Goal: Information Seeking & Learning: Find specific fact

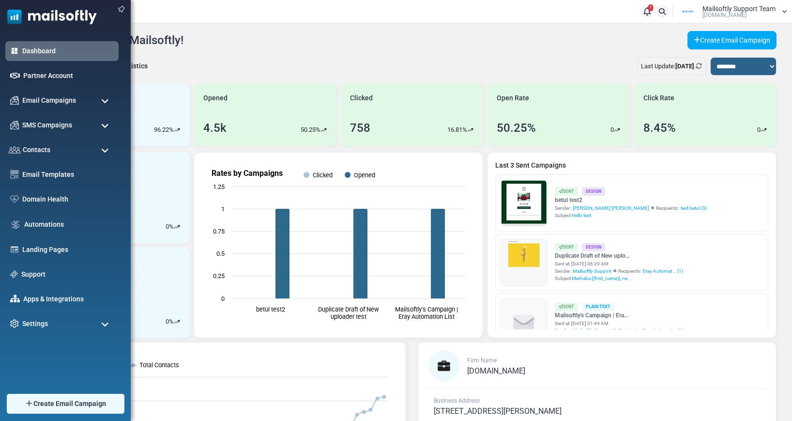
click at [50, 160] on ul "Dashboard Partner Account Email Campaigns Campaigns Sender Reputation Email Cat…" at bounding box center [63, 187] width 126 height 292
click at [49, 152] on span "Contacts" at bounding box center [35, 149] width 29 height 11
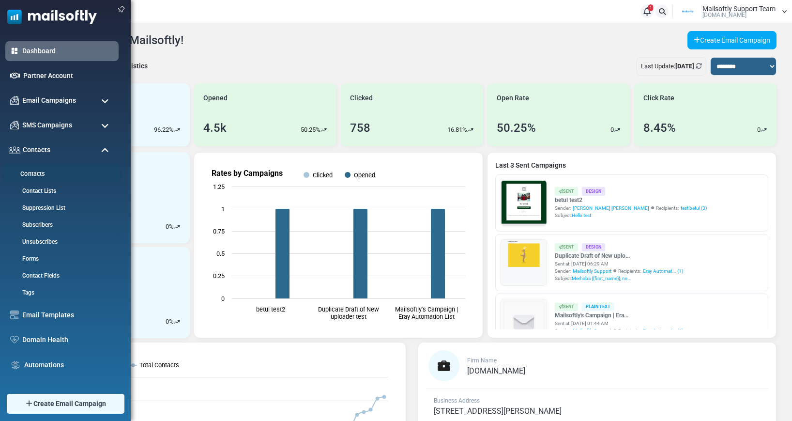
click at [28, 172] on link "Contacts" at bounding box center [60, 173] width 116 height 9
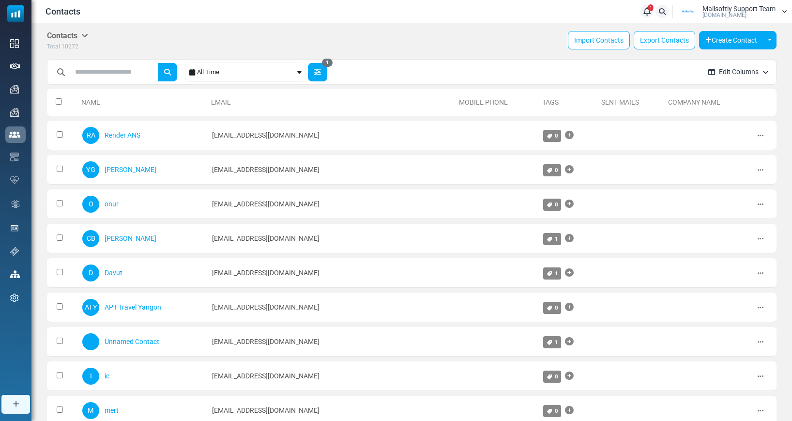
click at [321, 69] on icon "button" at bounding box center [317, 72] width 7 height 7
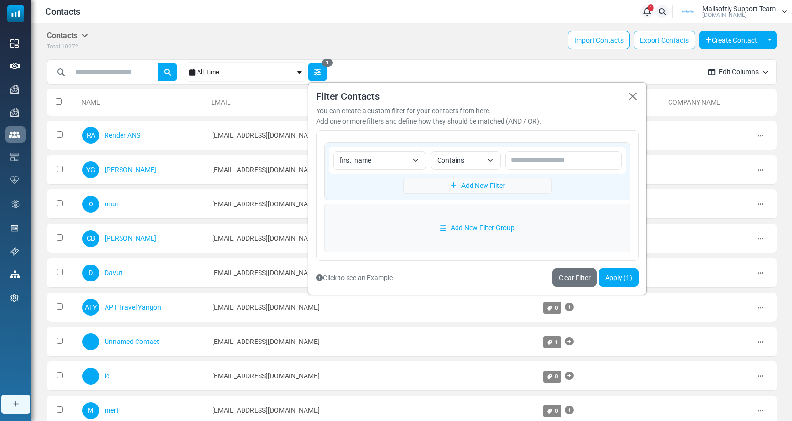
click at [325, 68] on button "1" at bounding box center [317, 72] width 19 height 18
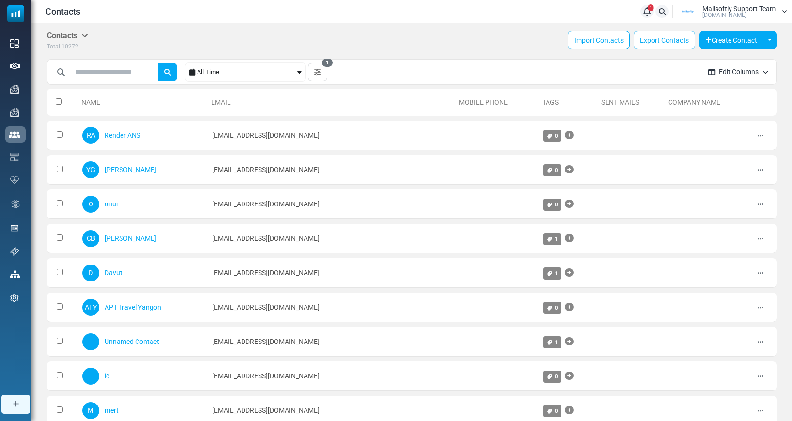
click at [321, 73] on icon "button" at bounding box center [317, 72] width 7 height 7
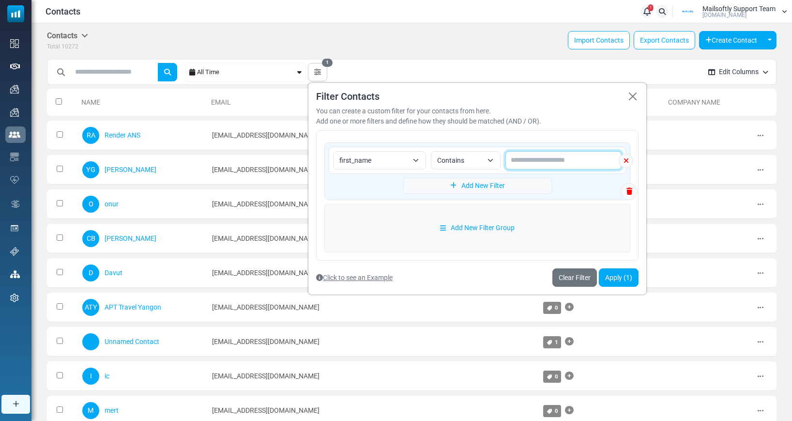
click at [560, 156] on input "text" at bounding box center [563, 160] width 116 height 18
type input "**"
click at [481, 189] on link "Add New Filter" at bounding box center [477, 186] width 149 height 16
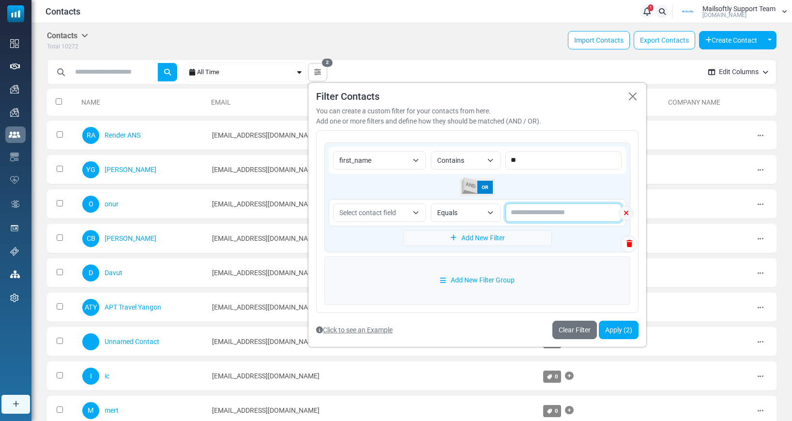
click at [535, 210] on input "text" at bounding box center [563, 212] width 116 height 18
type input "****"
click at [622, 334] on button "Apply (2)" at bounding box center [619, 329] width 40 height 18
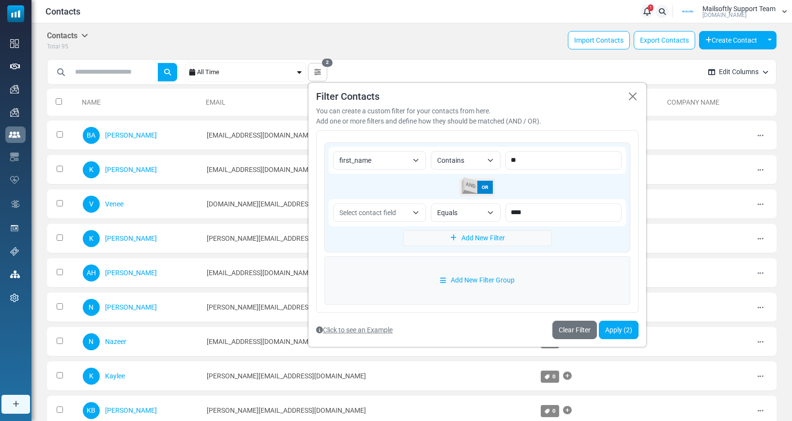
click at [578, 70] on div "**********" at bounding box center [373, 72] width 653 height 27
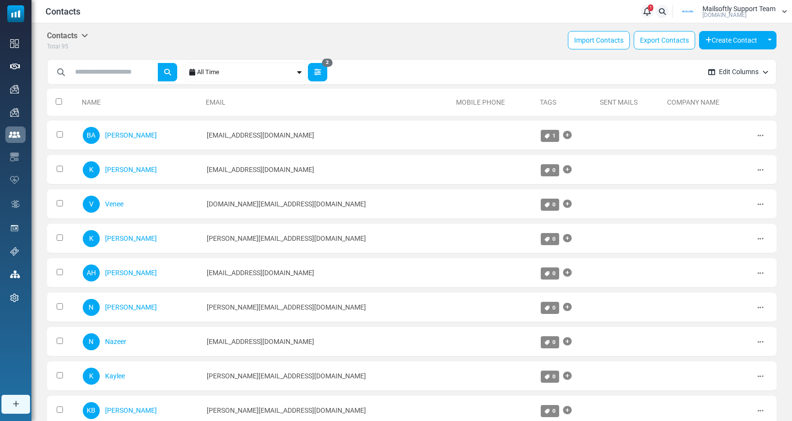
click at [310, 75] on div "**********" at bounding box center [373, 72] width 653 height 27
click at [314, 75] on button "2" at bounding box center [317, 72] width 19 height 18
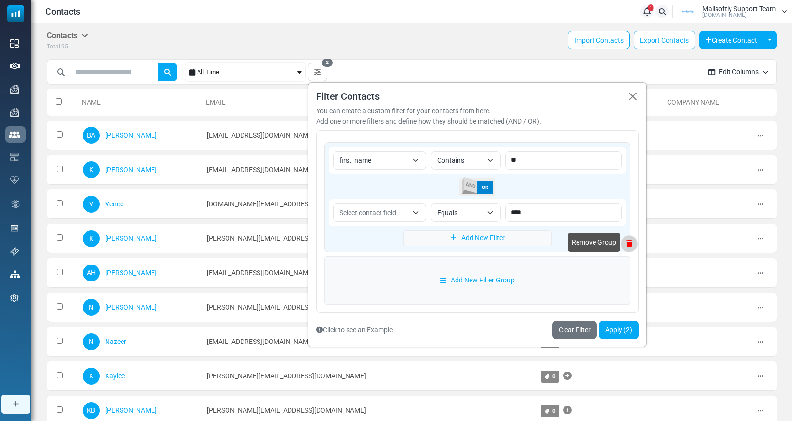
click at [631, 244] on icon at bounding box center [629, 243] width 16 height 7
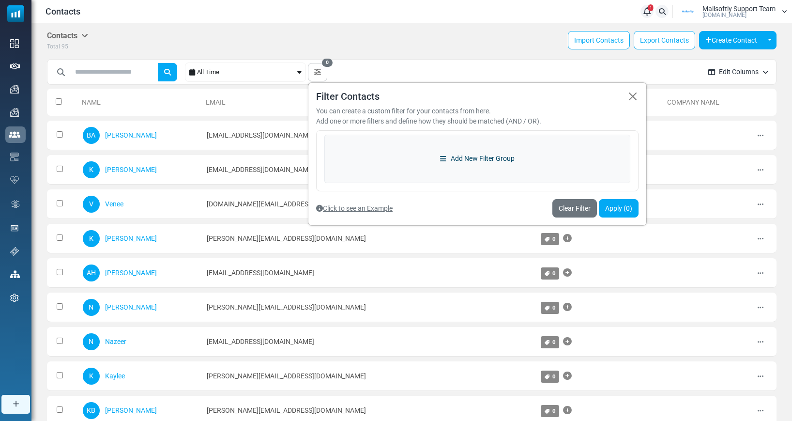
click at [488, 163] on link "Add New Filter Group" at bounding box center [477, 159] width 306 height 48
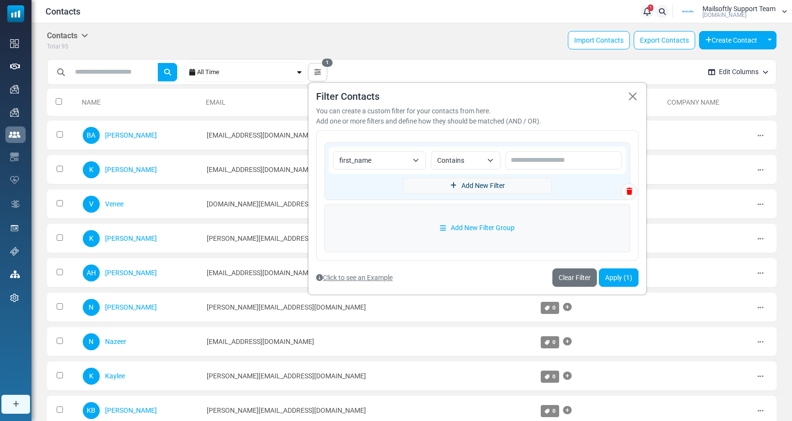
click at [486, 181] on link "Add New Filter" at bounding box center [477, 186] width 149 height 16
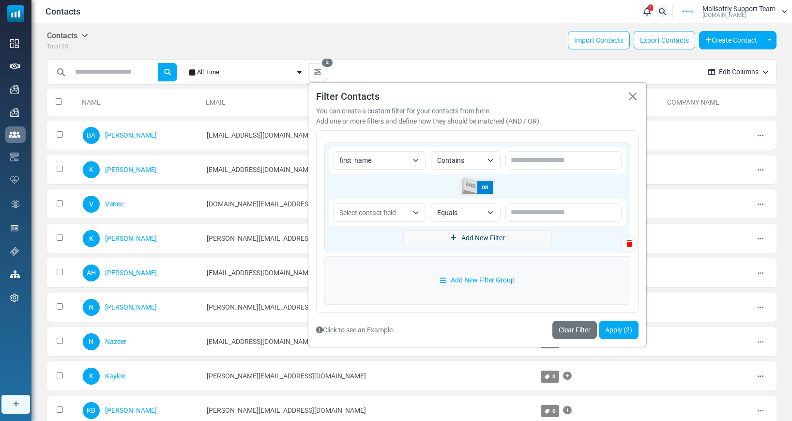
click at [472, 240] on link "Add New Filter" at bounding box center [477, 238] width 149 height 16
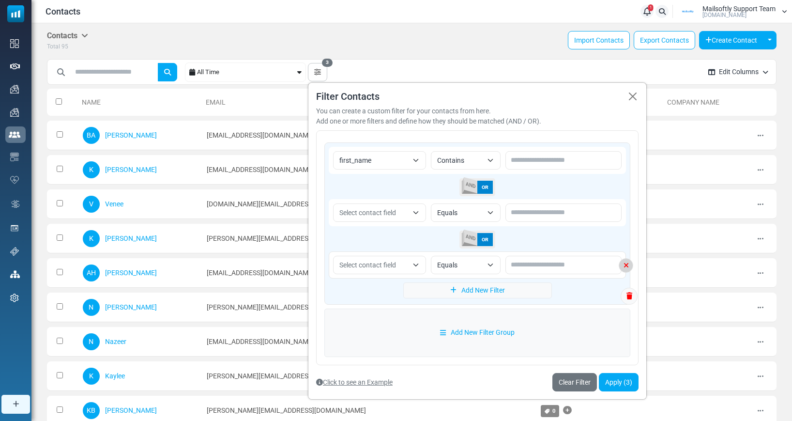
click at [627, 262] on icon at bounding box center [626, 265] width 14 height 7
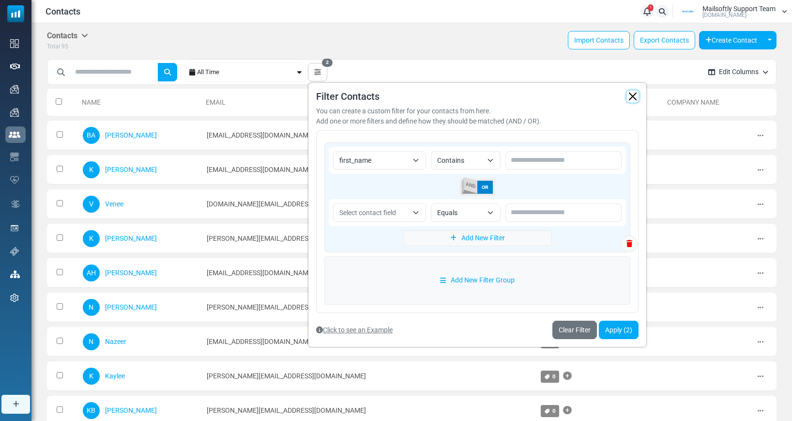
click at [637, 94] on button "button" at bounding box center [633, 96] width 12 height 12
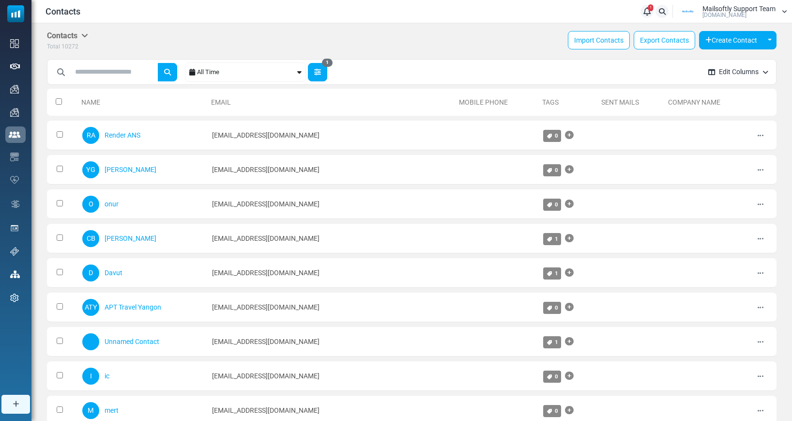
click at [323, 75] on button "1" at bounding box center [317, 72] width 19 height 18
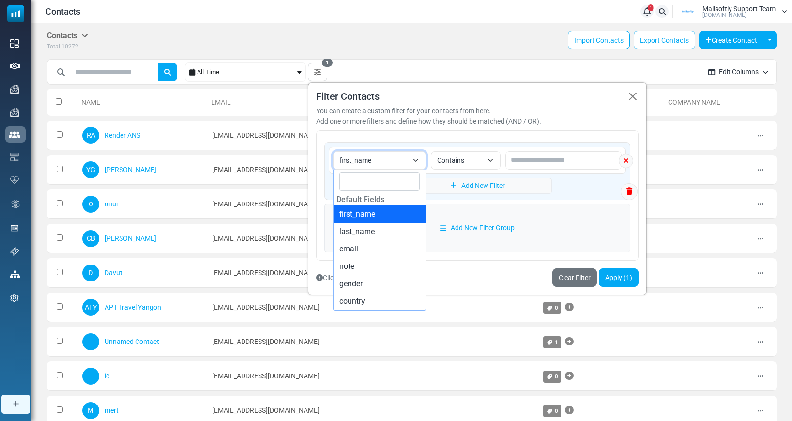
click at [381, 157] on span "first_name" at bounding box center [373, 160] width 69 height 12
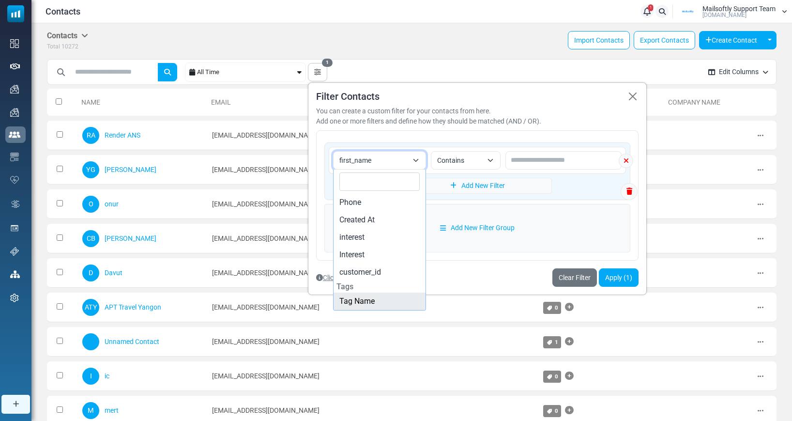
scroll to position [1906, 4]
select select "*********"
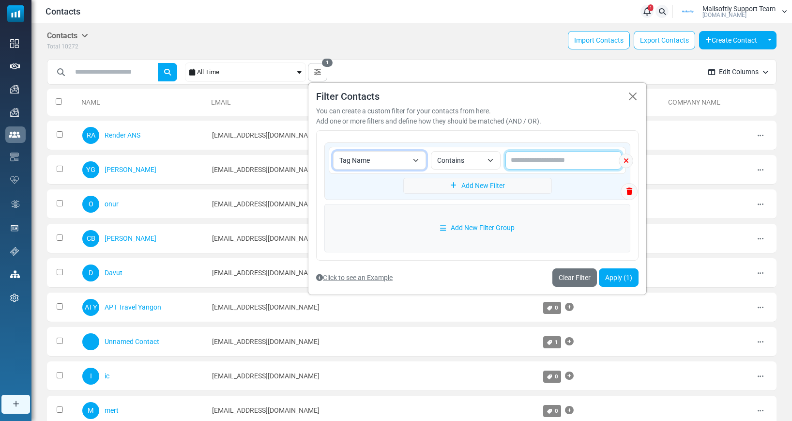
click at [532, 166] on input "text" at bounding box center [563, 160] width 116 height 18
type input "**"
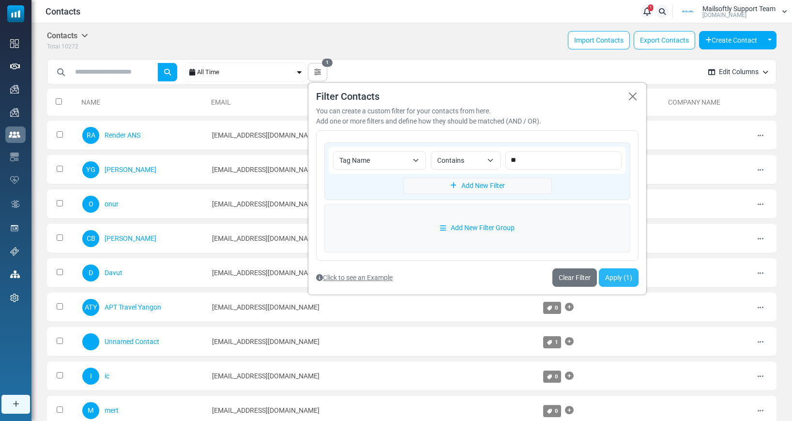
click at [613, 277] on button "Apply (1)" at bounding box center [619, 277] width 40 height 18
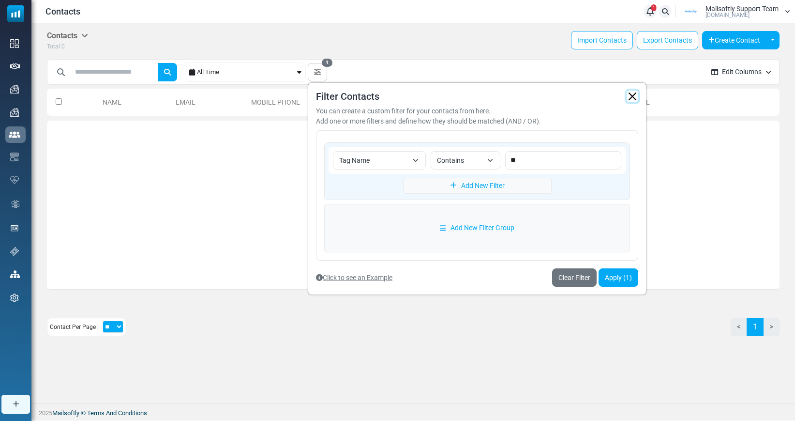
click at [638, 94] on button "button" at bounding box center [633, 96] width 12 height 12
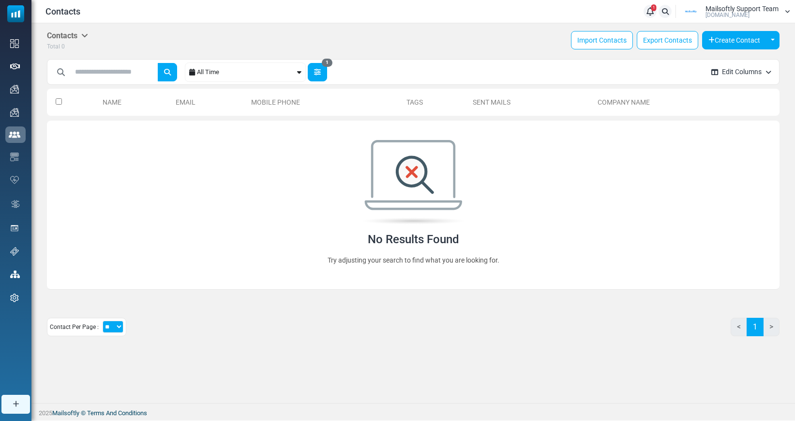
click at [322, 77] on button "1" at bounding box center [317, 72] width 19 height 18
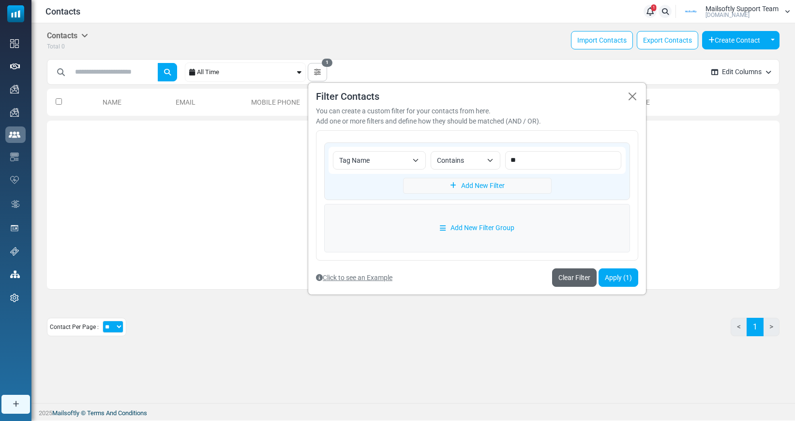
click at [582, 278] on link "Clear Filter" at bounding box center [574, 277] width 45 height 18
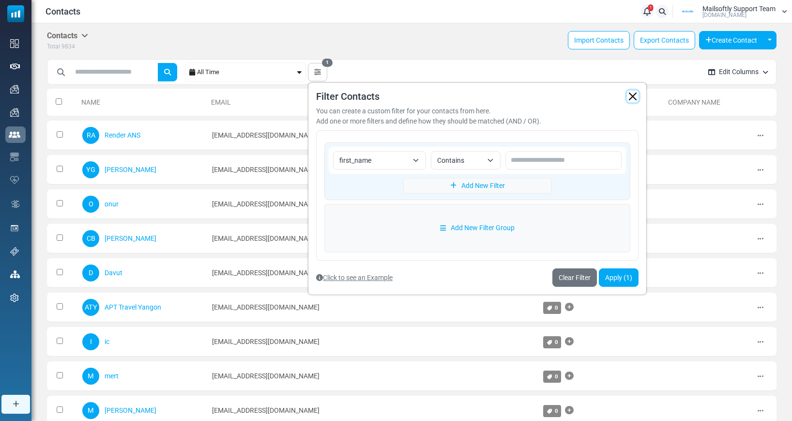
click at [636, 96] on button "button" at bounding box center [633, 96] width 12 height 12
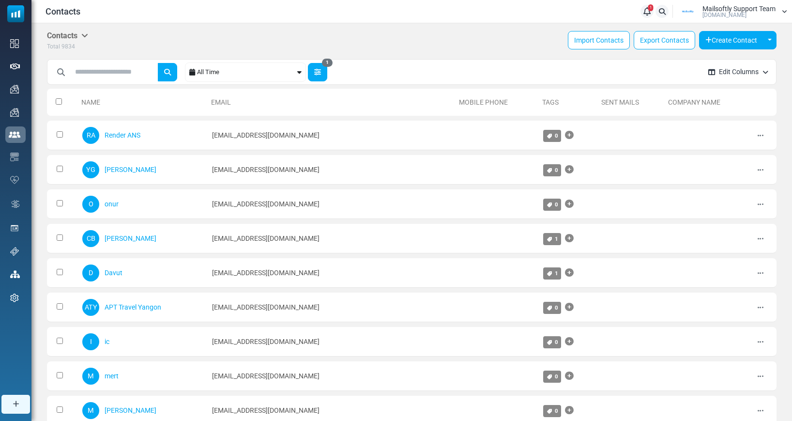
click at [322, 75] on button "1" at bounding box center [317, 72] width 19 height 18
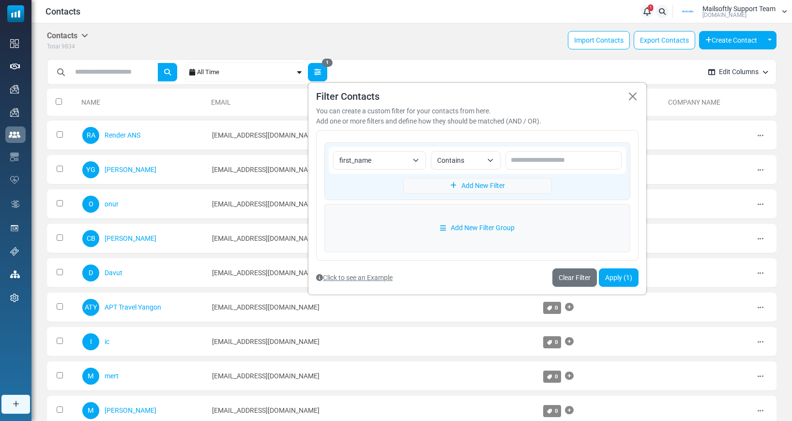
click at [322, 75] on button "1" at bounding box center [317, 72] width 19 height 18
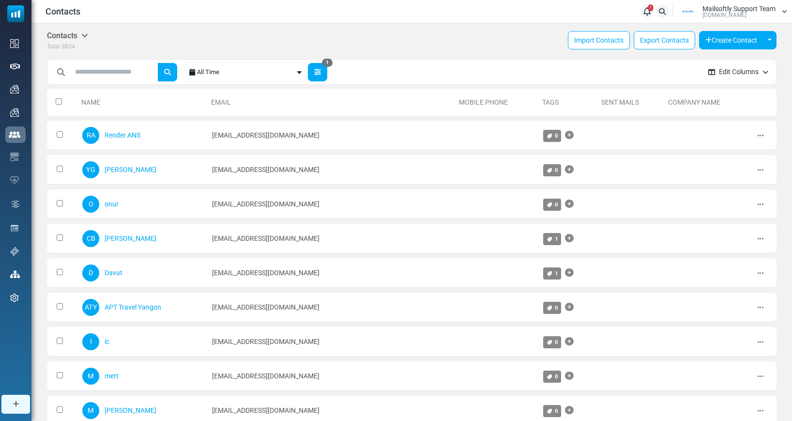
click at [322, 75] on button "1" at bounding box center [317, 72] width 19 height 18
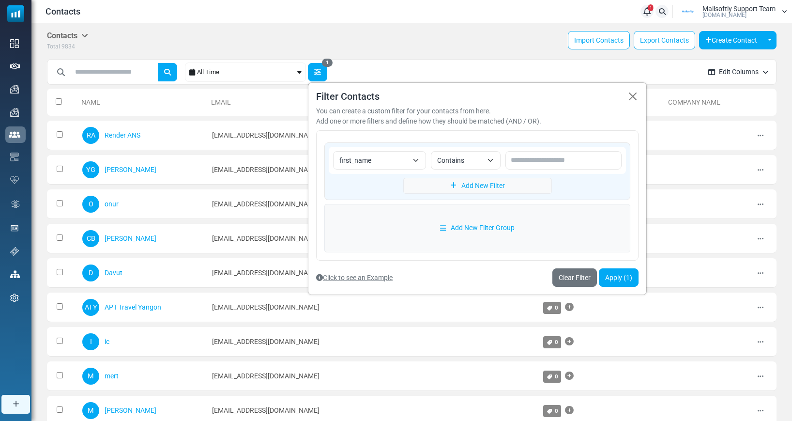
click at [322, 75] on button "1" at bounding box center [317, 72] width 19 height 18
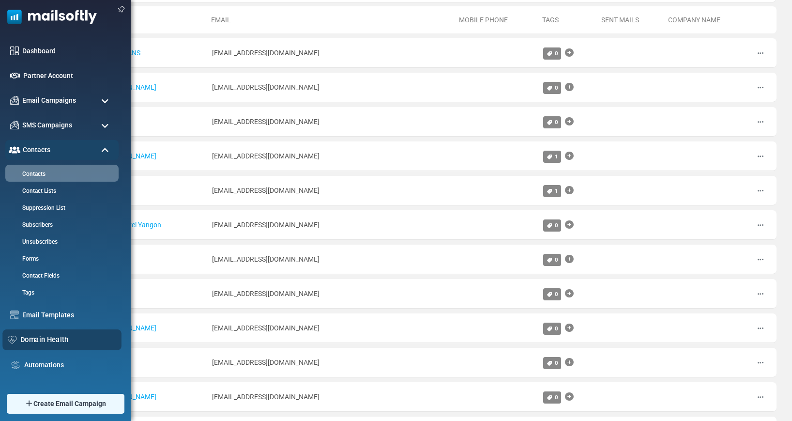
scroll to position [91, 0]
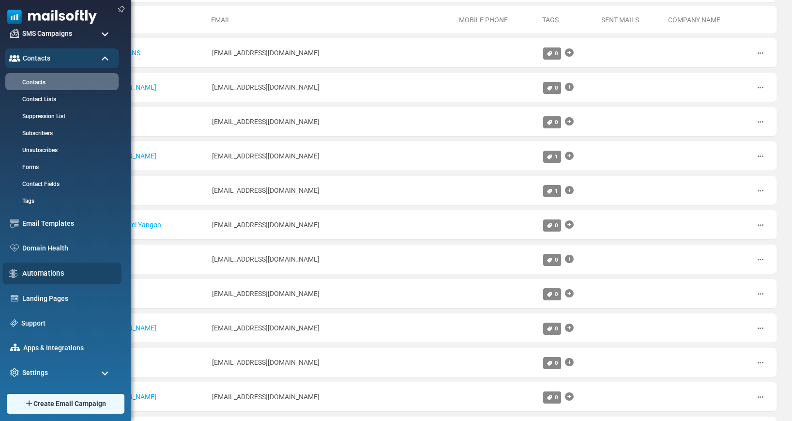
click at [41, 275] on link "Automations" at bounding box center [69, 273] width 94 height 11
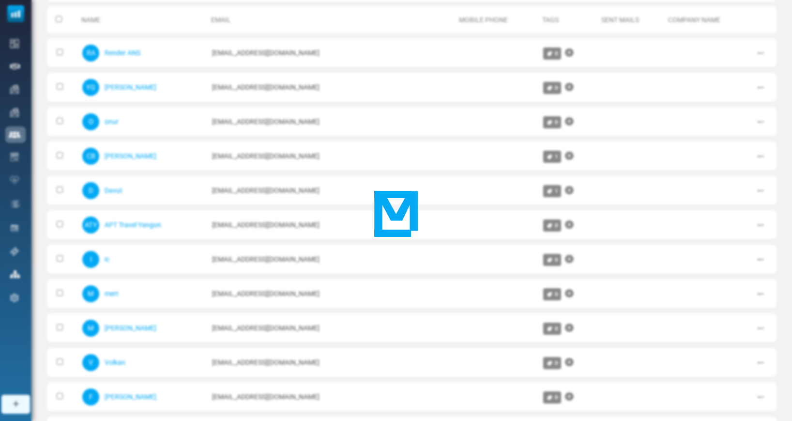
scroll to position [0, 0]
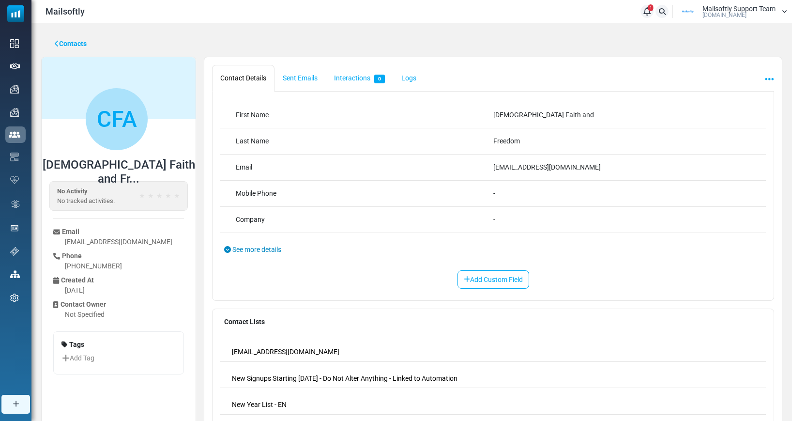
scroll to position [40, 0]
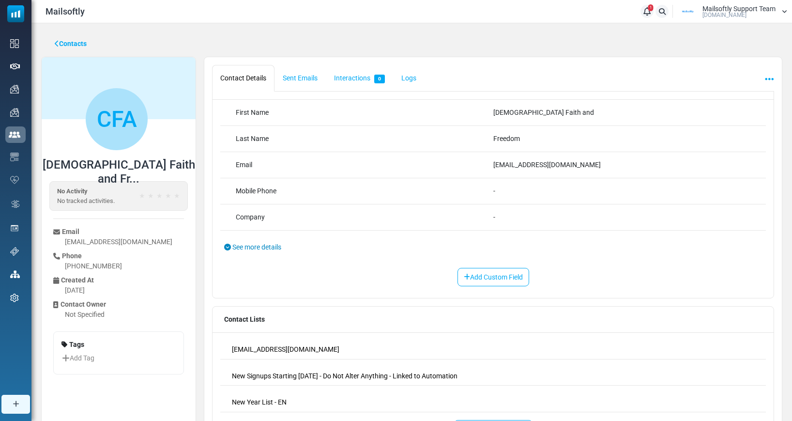
click at [262, 247] on span "See more details" at bounding box center [256, 247] width 49 height 8
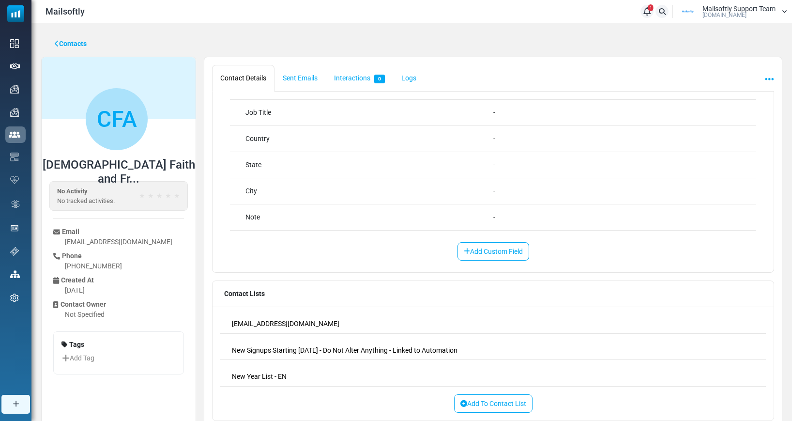
scroll to position [0, 0]
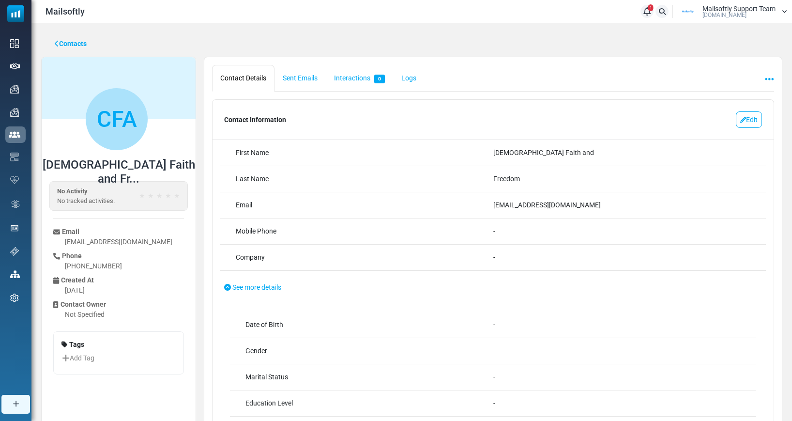
drag, startPoint x: 560, startPoint y: 204, endPoint x: 485, endPoint y: 205, distance: 74.5
click at [485, 205] on div "**********" at bounding box center [492, 205] width 545 height 26
copy div "info@cfaithfreedom.org"
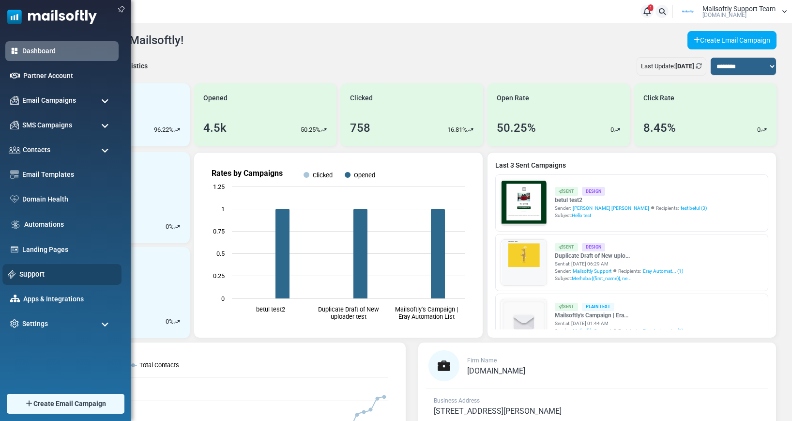
click at [30, 273] on link "Support" at bounding box center [67, 274] width 97 height 11
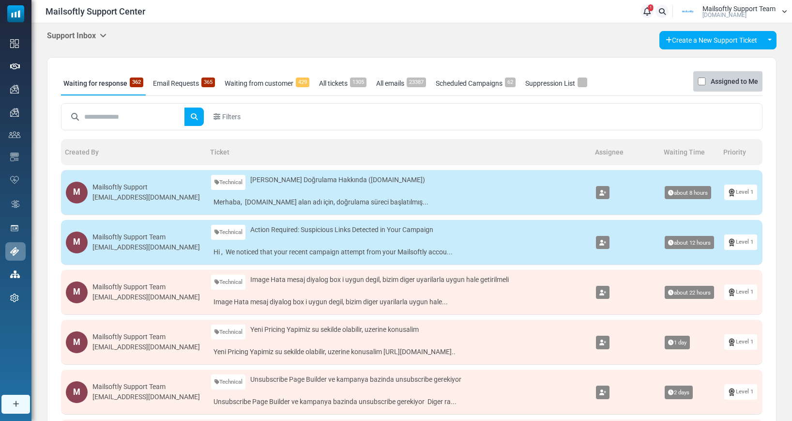
click at [105, 36] on icon at bounding box center [103, 35] width 7 height 8
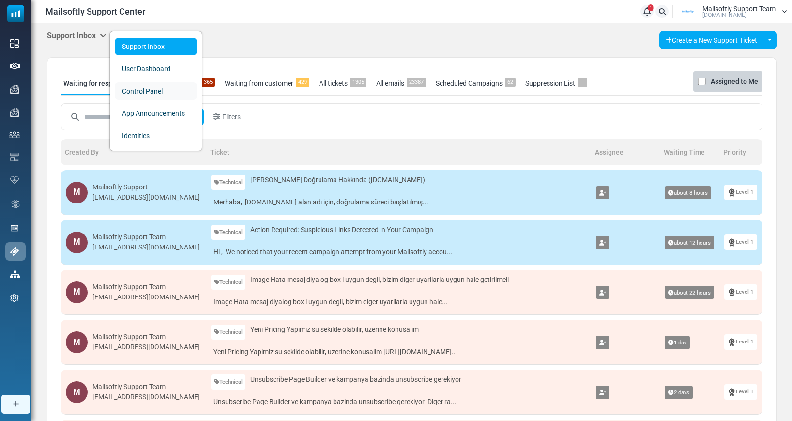
click at [130, 90] on link "Control Panel" at bounding box center [156, 90] width 82 height 17
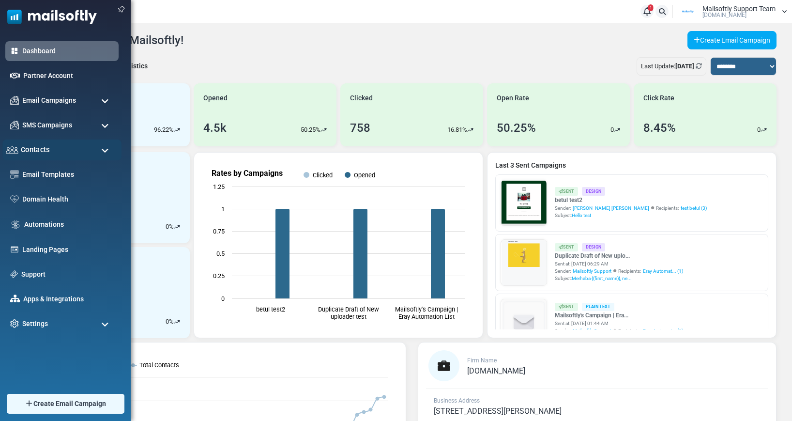
click at [38, 147] on span "Contacts" at bounding box center [35, 149] width 29 height 11
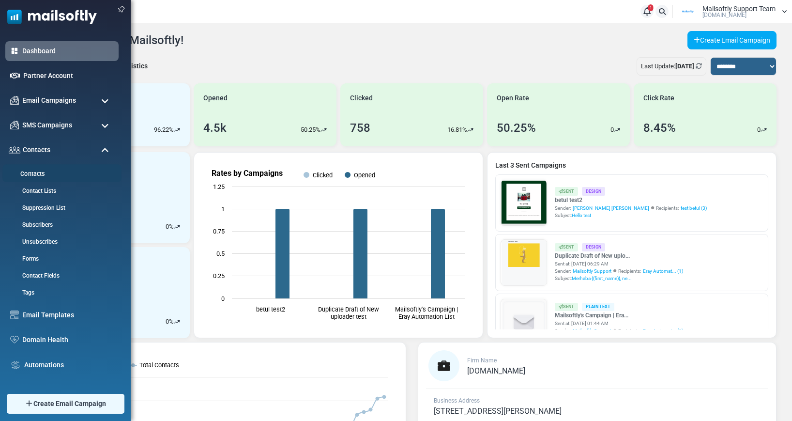
click at [31, 178] on link "Contacts" at bounding box center [60, 173] width 116 height 9
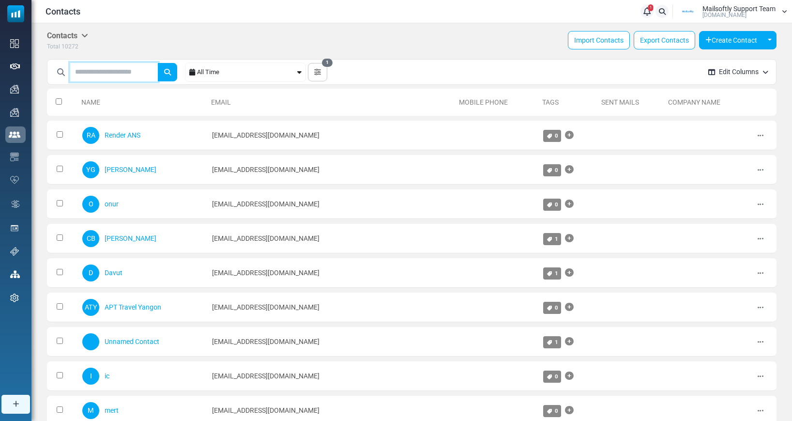
click at [129, 76] on input "text" at bounding box center [114, 72] width 88 height 18
click at [197, 42] on div "Contacts Contacts Subscribers Archived Total 10272 Import Contacts Export Conta…" at bounding box center [411, 41] width 729 height 20
click at [320, 76] on button "1" at bounding box center [317, 72] width 19 height 18
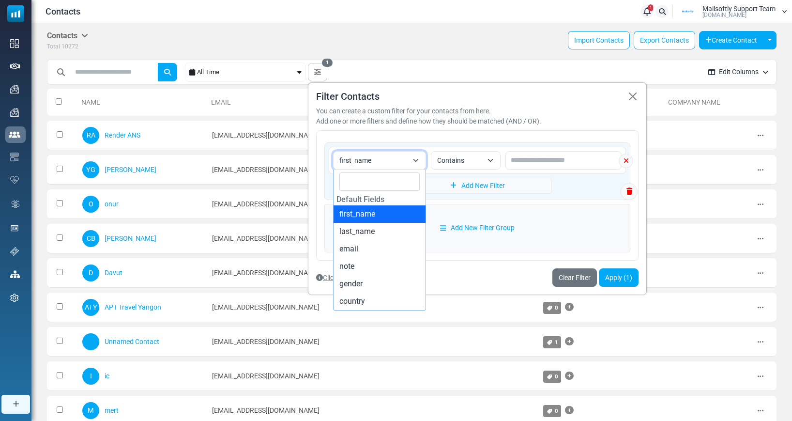
click at [407, 158] on span "first_name" at bounding box center [373, 160] width 69 height 12
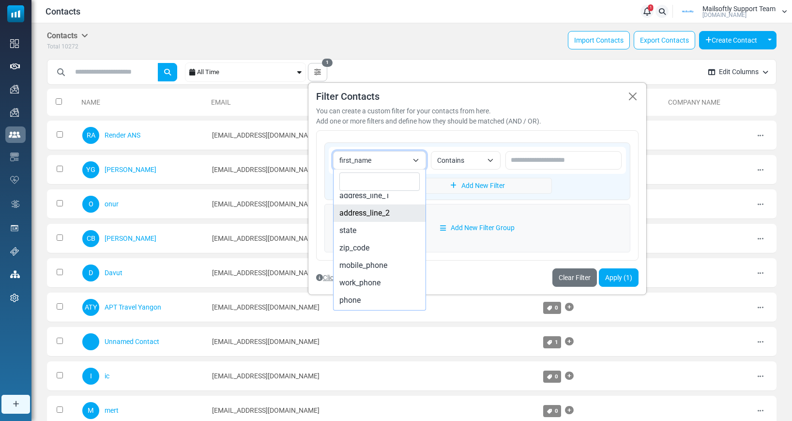
scroll to position [289, 0]
click at [526, 80] on div "**********" at bounding box center [373, 72] width 653 height 27
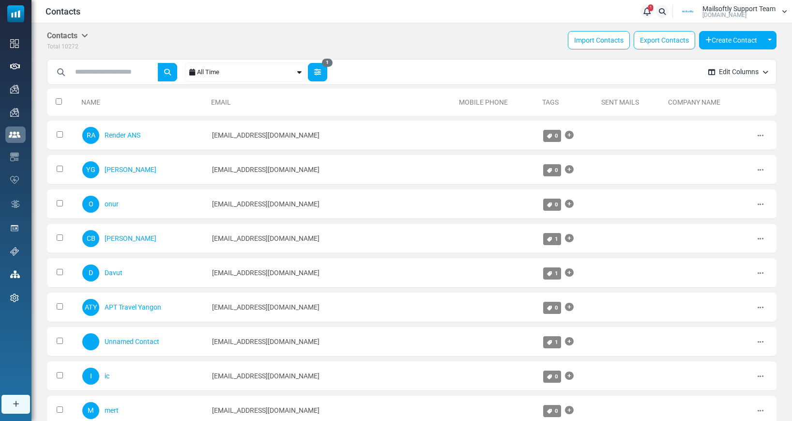
click at [321, 71] on icon "button" at bounding box center [317, 72] width 7 height 7
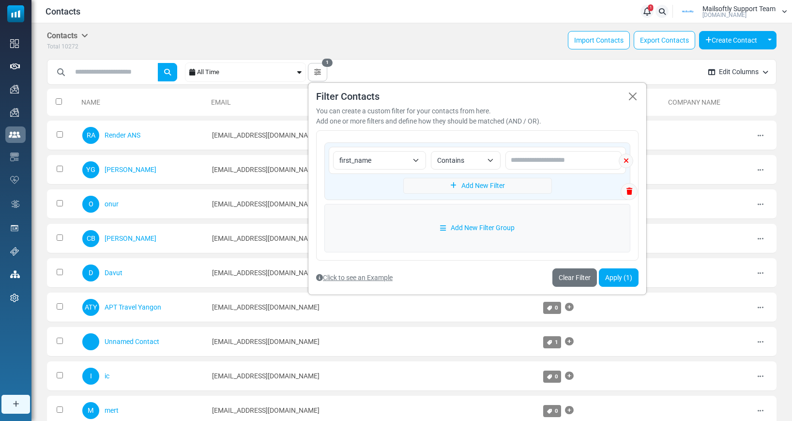
click at [381, 160] on span "first_name" at bounding box center [373, 160] width 69 height 12
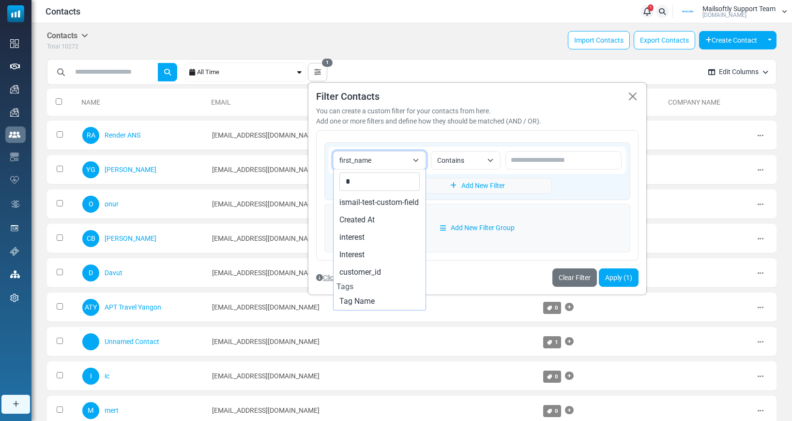
scroll to position [0, 0]
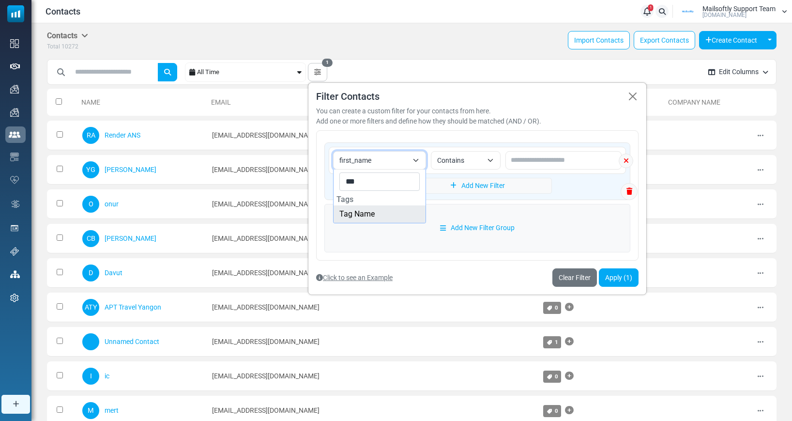
type input "***"
select select "*********"
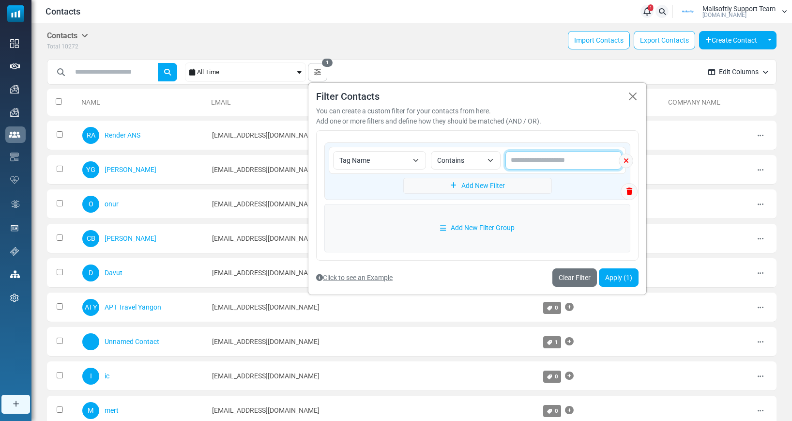
click at [518, 158] on input "text" at bounding box center [563, 160] width 116 height 18
click at [523, 158] on input "text" at bounding box center [563, 160] width 116 height 18
click at [561, 116] on div "You can create a custom filter for your contacts from here. Add one or more fil…" at bounding box center [477, 116] width 322 height 20
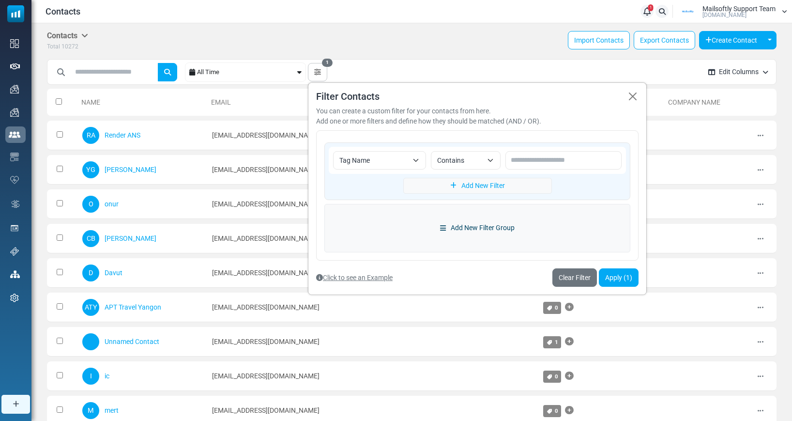
scroll to position [16, 0]
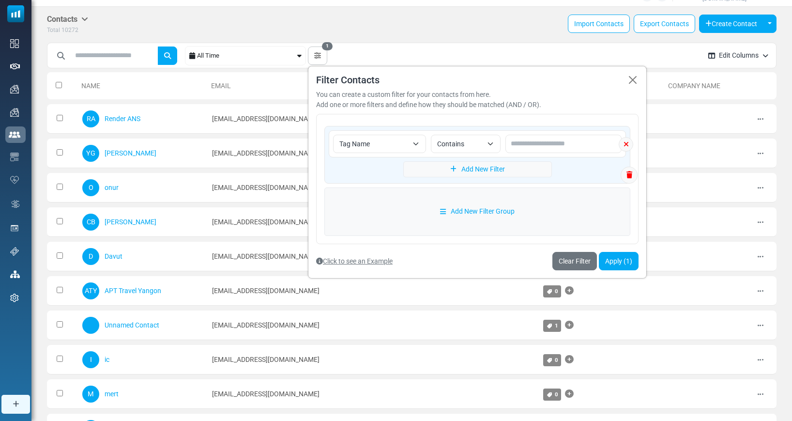
click at [453, 141] on span "Contains" at bounding box center [459, 144] width 45 height 12
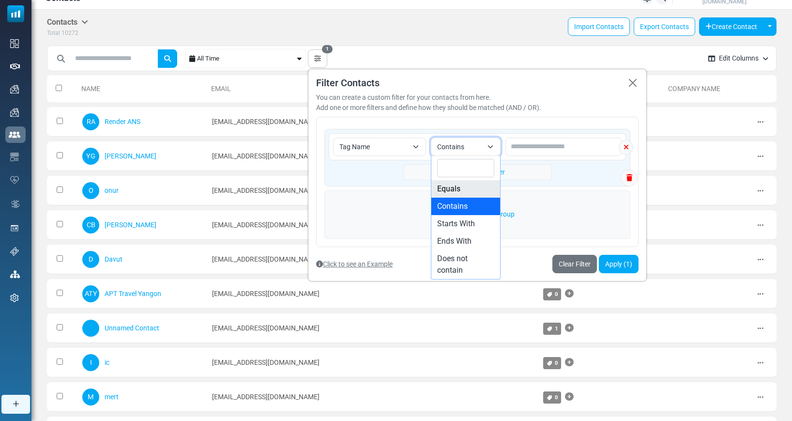
scroll to position [12, 0]
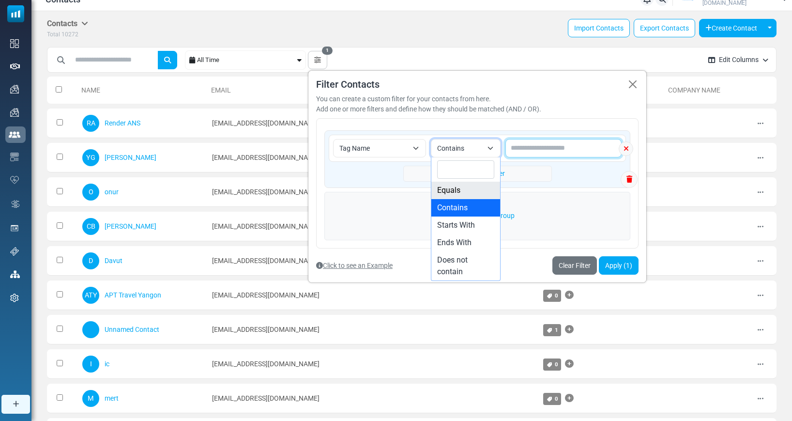
click at [532, 152] on input "text" at bounding box center [563, 148] width 116 height 18
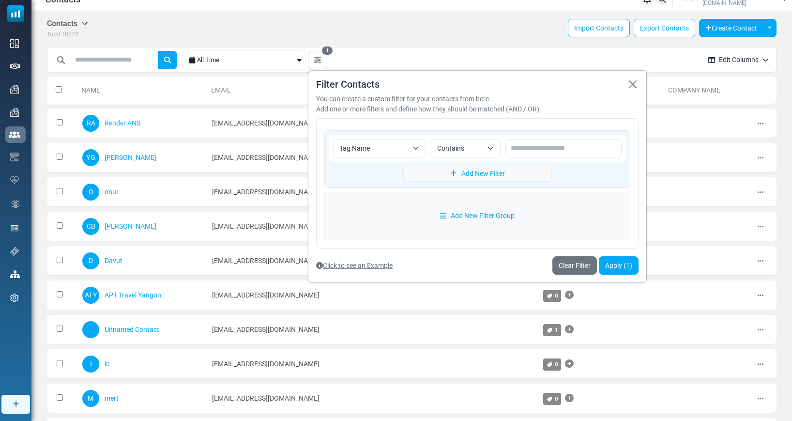
click at [416, 146] on span "Tag Name" at bounding box center [379, 148] width 93 height 18
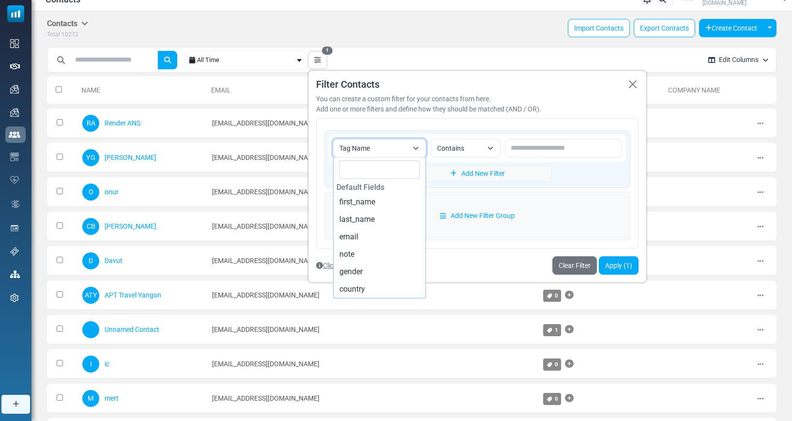
scroll to position [1906, 0]
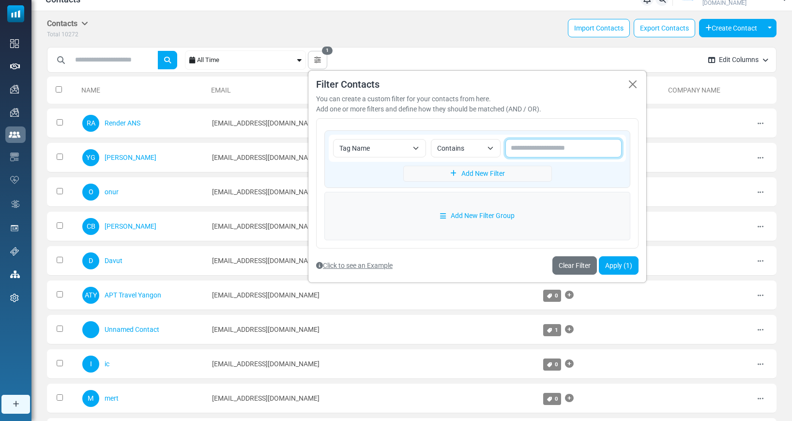
click at [542, 147] on input "text" at bounding box center [563, 148] width 116 height 18
type input "***"
click at [617, 260] on button "Apply (1)" at bounding box center [619, 265] width 40 height 18
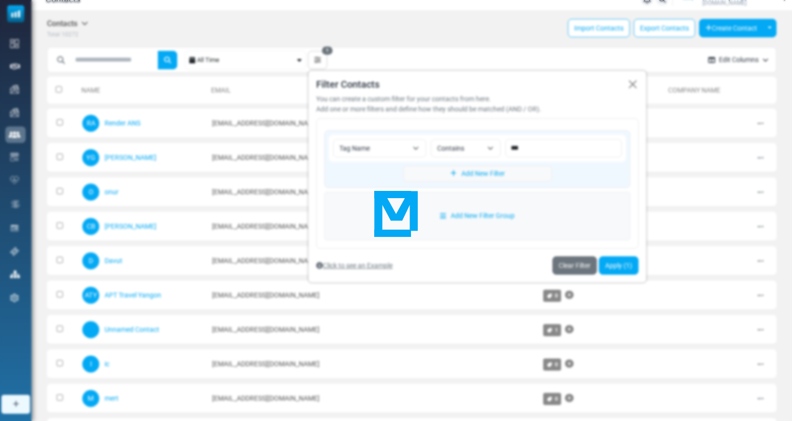
scroll to position [0, 0]
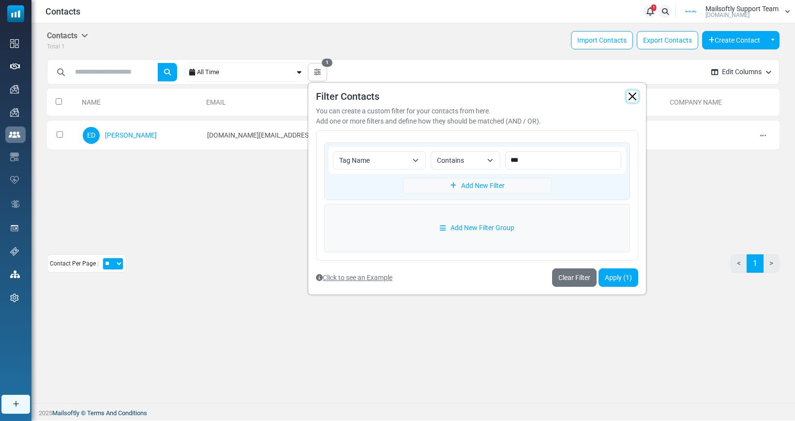
click at [638, 95] on button "button" at bounding box center [633, 96] width 12 height 12
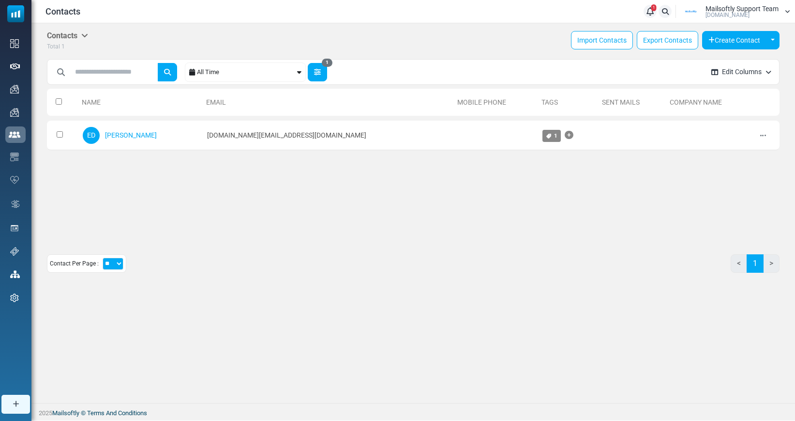
click at [319, 76] on button "1" at bounding box center [317, 72] width 19 height 18
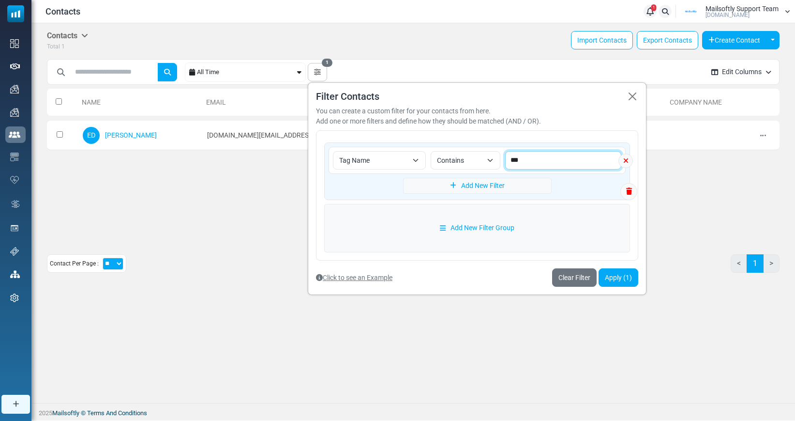
click at [517, 159] on input "***" at bounding box center [563, 160] width 116 height 18
type input "******"
click at [158, 63] on button "submit" at bounding box center [167, 72] width 19 height 18
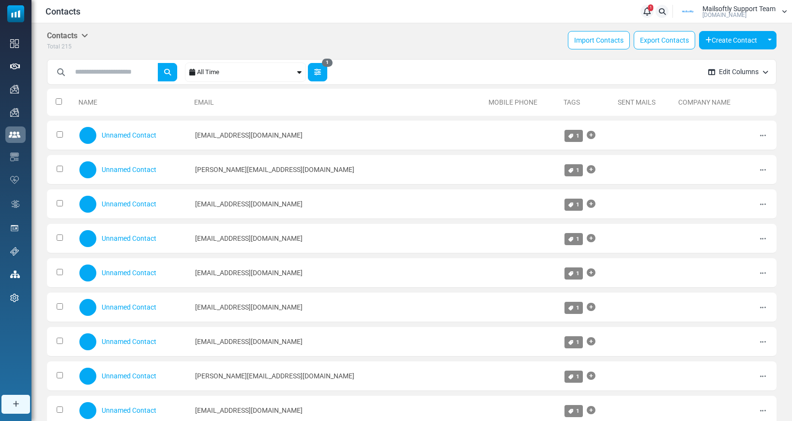
click at [325, 77] on button "1" at bounding box center [317, 72] width 19 height 18
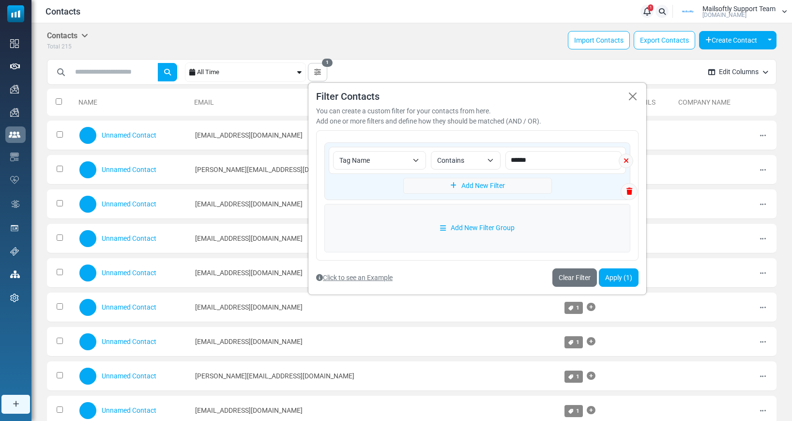
click at [422, 161] on span "Tag Name" at bounding box center [379, 160] width 93 height 18
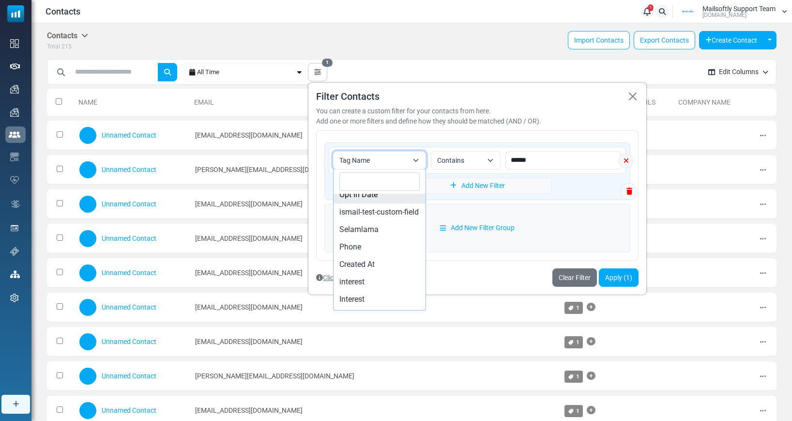
scroll to position [1811, 0]
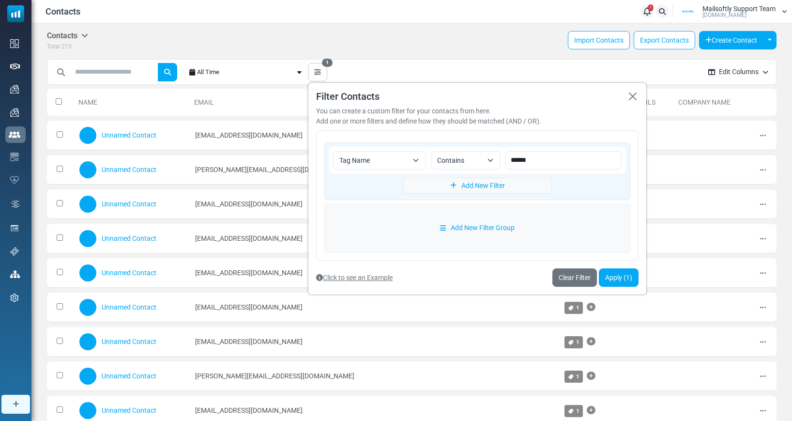
click at [539, 108] on div "You can create a custom filter for your contacts from here." at bounding box center [477, 111] width 322 height 10
click at [469, 164] on span "Contains" at bounding box center [459, 160] width 45 height 12
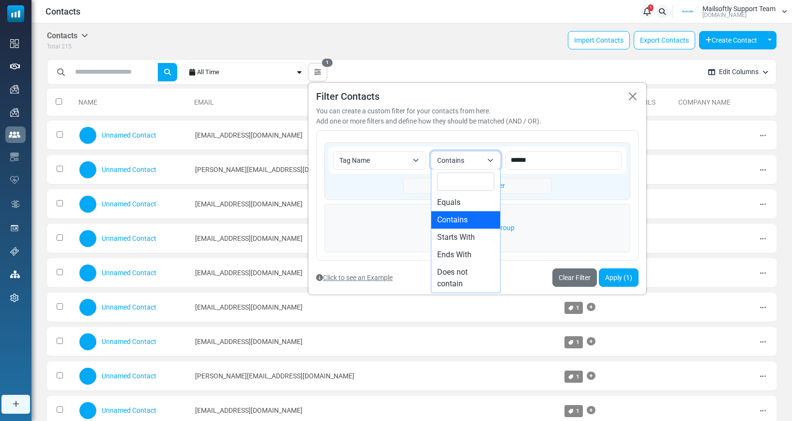
click at [546, 118] on div "You can create a custom filter for your contacts from here. Add one or more fil…" at bounding box center [477, 116] width 322 height 20
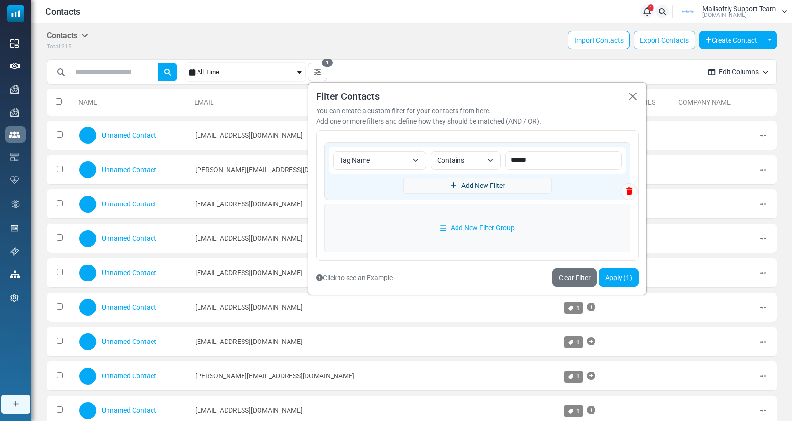
click at [493, 183] on link "Add New Filter" at bounding box center [477, 186] width 149 height 16
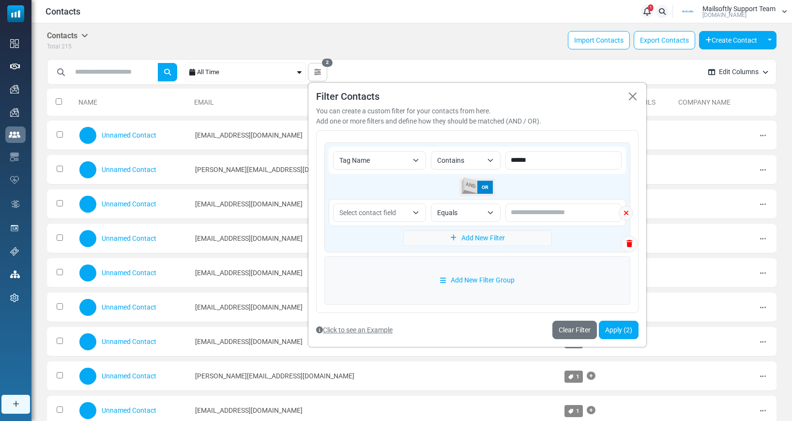
click at [470, 185] on span "AND" at bounding box center [471, 185] width 14 height 16
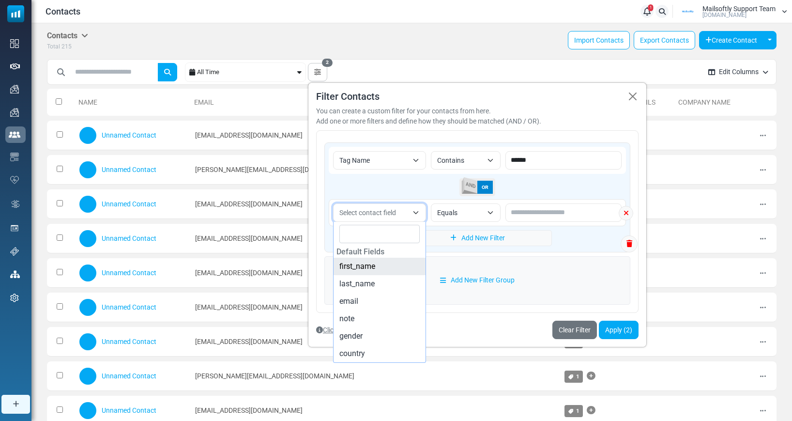
click at [414, 212] on span "Select contact field" at bounding box center [379, 212] width 93 height 18
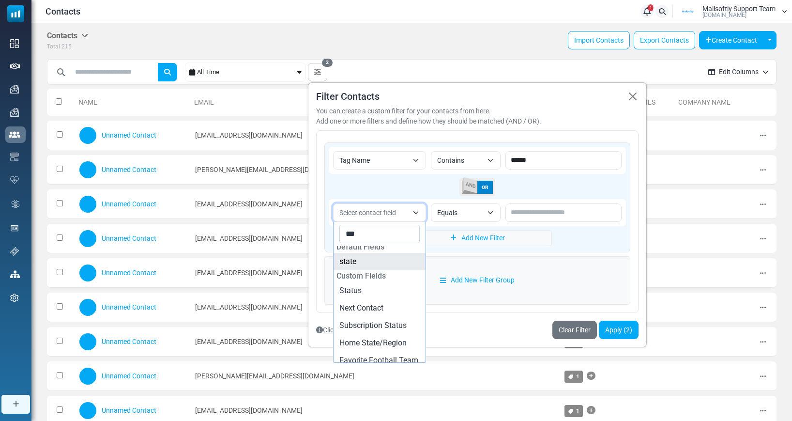
scroll to position [0, 0]
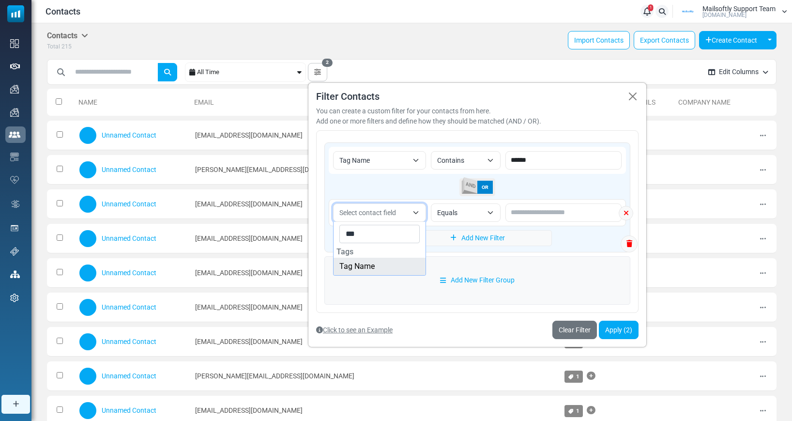
type input "***"
select select "*********"
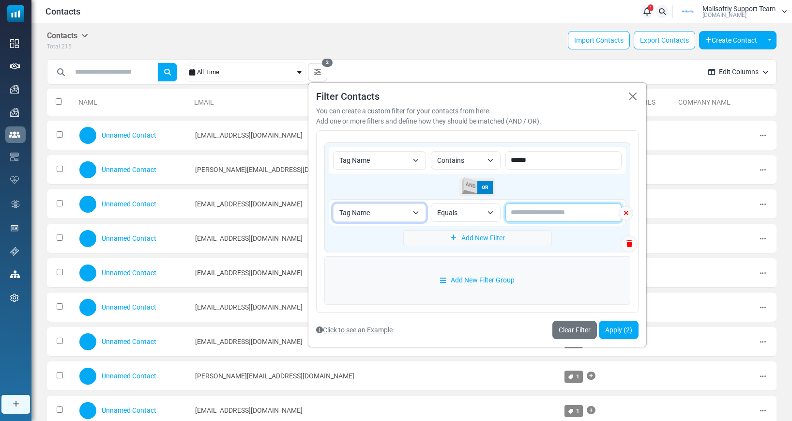
click at [563, 211] on input "text" at bounding box center [563, 212] width 116 height 18
click at [486, 213] on span "Equals" at bounding box center [466, 212] width 70 height 18
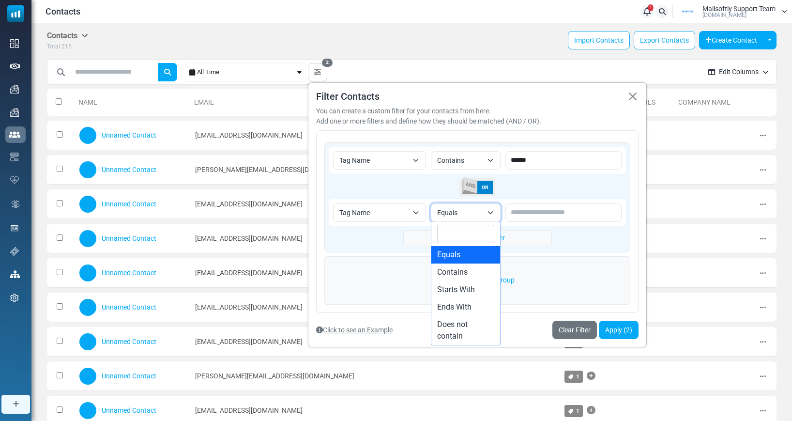
click at [405, 215] on span "Tag Name" at bounding box center [373, 213] width 69 height 12
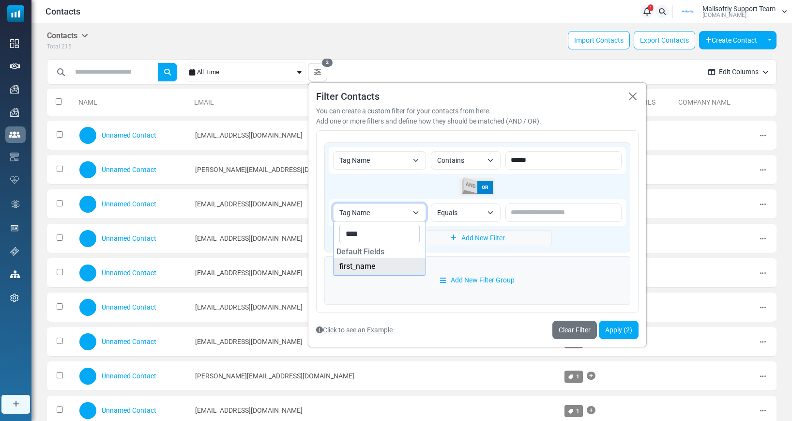
type input "****"
select select "**********"
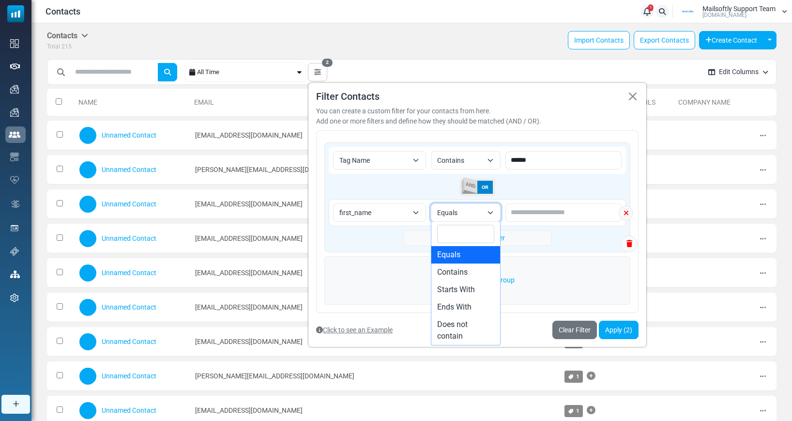
click at [472, 213] on span "Equals" at bounding box center [459, 213] width 45 height 12
select select "********"
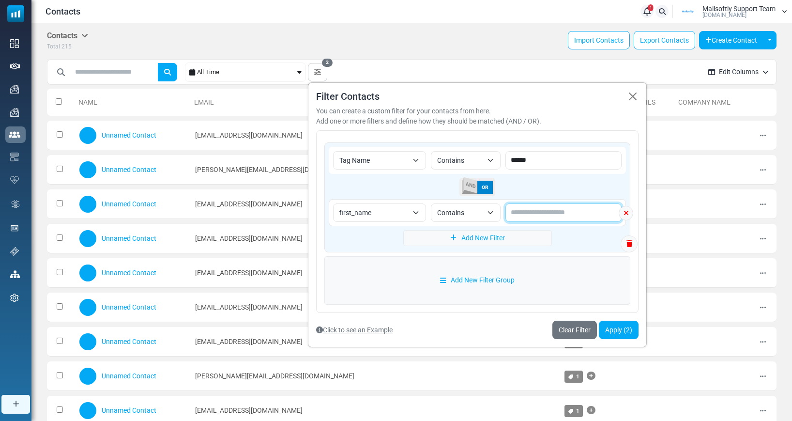
click at [557, 214] on input "text" at bounding box center [563, 212] width 116 height 18
click at [614, 331] on button "Apply (2)" at bounding box center [619, 329] width 40 height 18
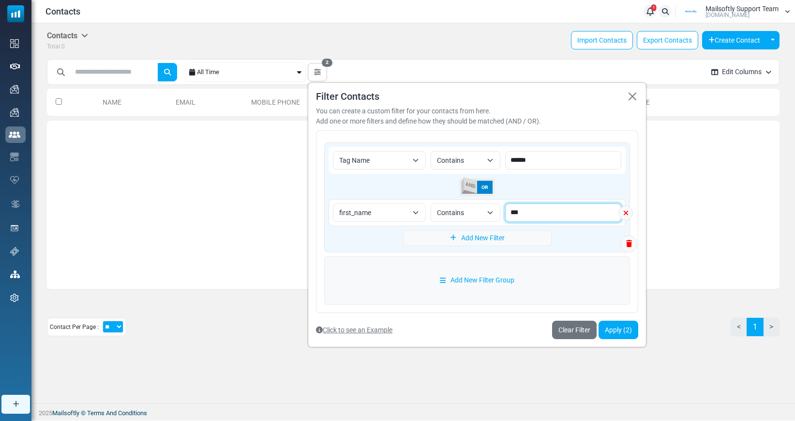
click at [532, 215] on input "***" at bounding box center [563, 212] width 116 height 18
click at [619, 333] on button "Apply (2)" at bounding box center [619, 329] width 40 height 18
click at [539, 216] on input "**" at bounding box center [563, 212] width 116 height 18
click at [616, 330] on button "Apply (2)" at bounding box center [619, 329] width 40 height 18
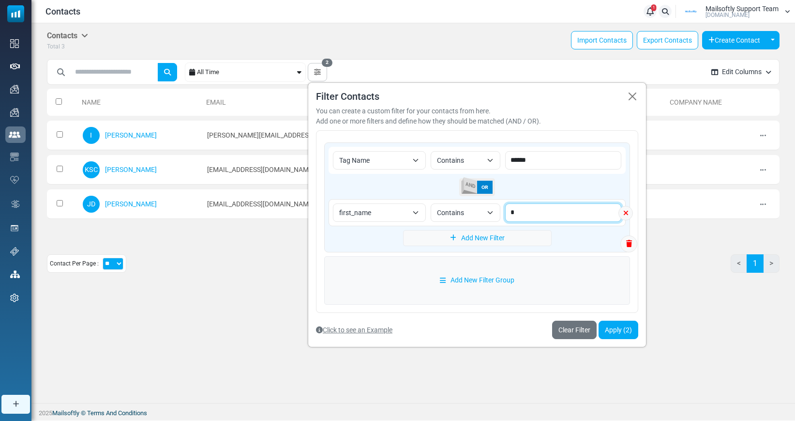
click at [526, 214] on input "*" at bounding box center [563, 212] width 116 height 18
type input "*****"
click at [614, 329] on button "Apply (2)" at bounding box center [619, 329] width 40 height 18
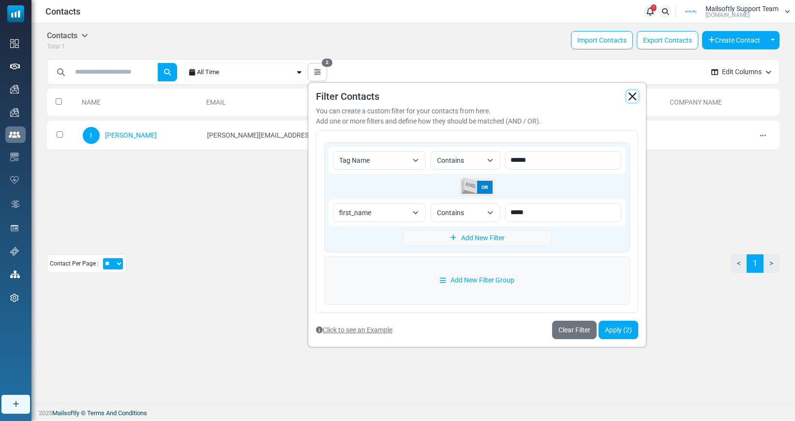
click at [638, 96] on button "button" at bounding box center [633, 96] width 12 height 12
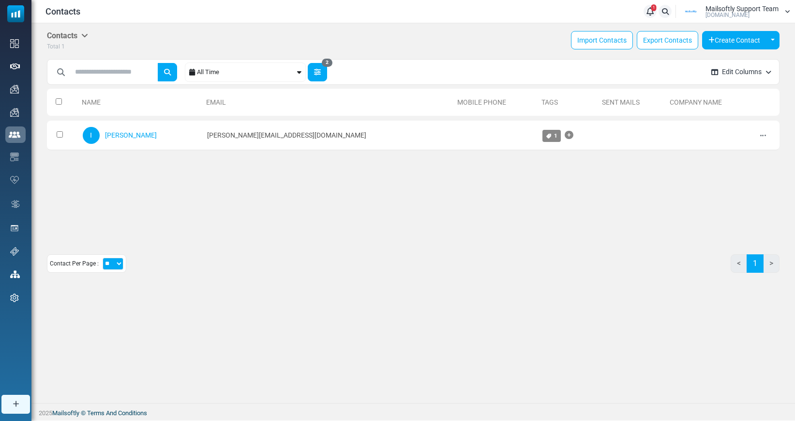
click at [319, 75] on button "2" at bounding box center [317, 72] width 19 height 18
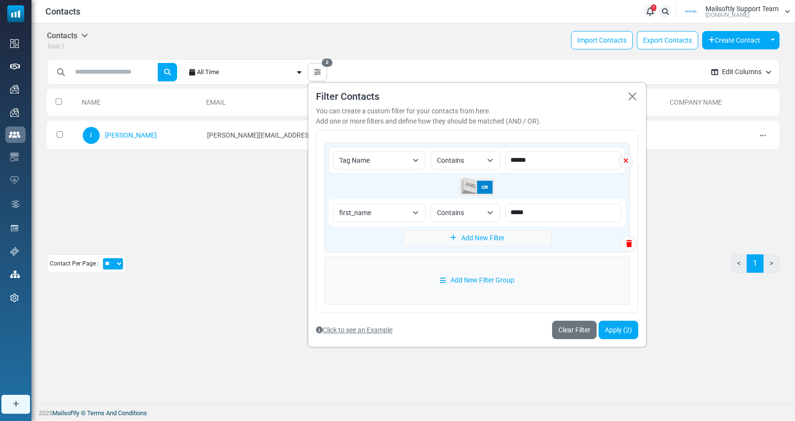
click at [406, 162] on span "Tag Name" at bounding box center [373, 160] width 69 height 12
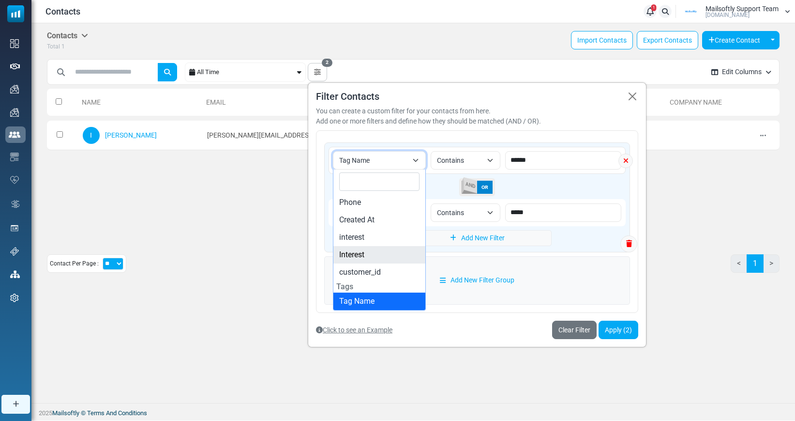
scroll to position [1883, 0]
click at [589, 107] on div "You can create a custom filter for your contacts from here." at bounding box center [477, 111] width 322 height 10
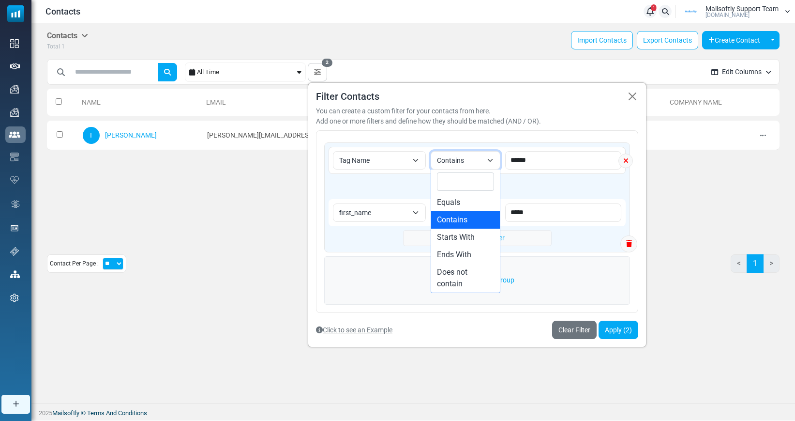
click at [496, 161] on span "Contains" at bounding box center [466, 160] width 70 height 18
click at [570, 129] on div "**********" at bounding box center [477, 214] width 339 height 265
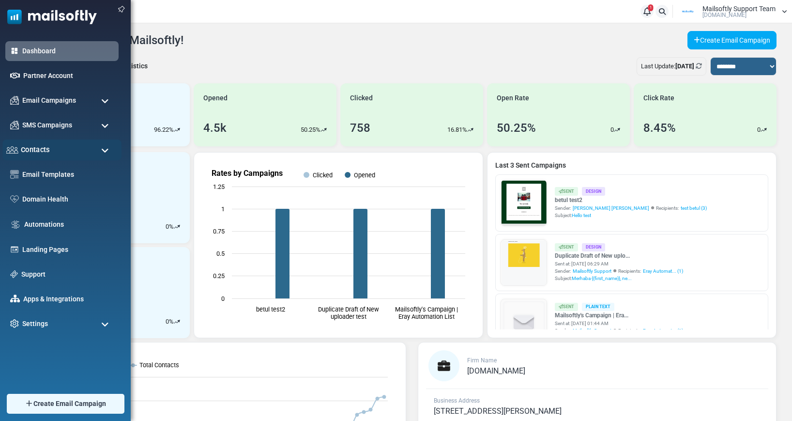
click at [41, 151] on span "Contacts" at bounding box center [35, 149] width 29 height 11
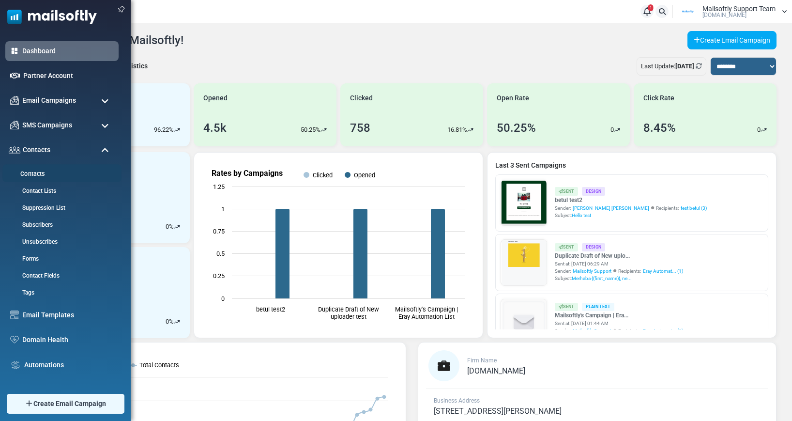
click at [37, 171] on link "Contacts" at bounding box center [60, 173] width 116 height 9
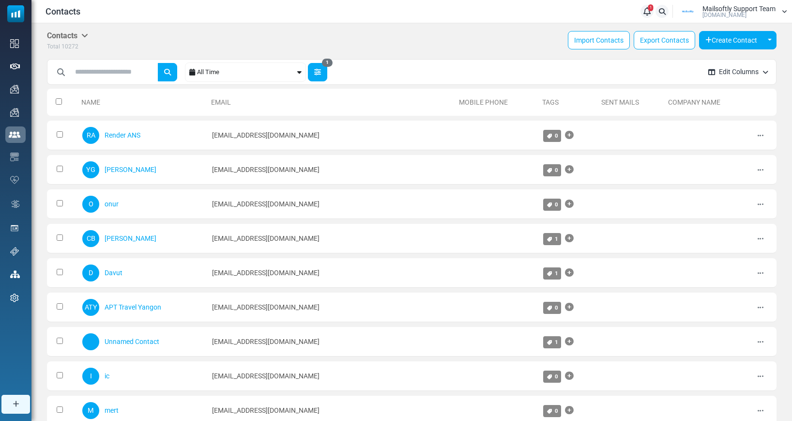
click at [321, 74] on icon "button" at bounding box center [317, 72] width 7 height 7
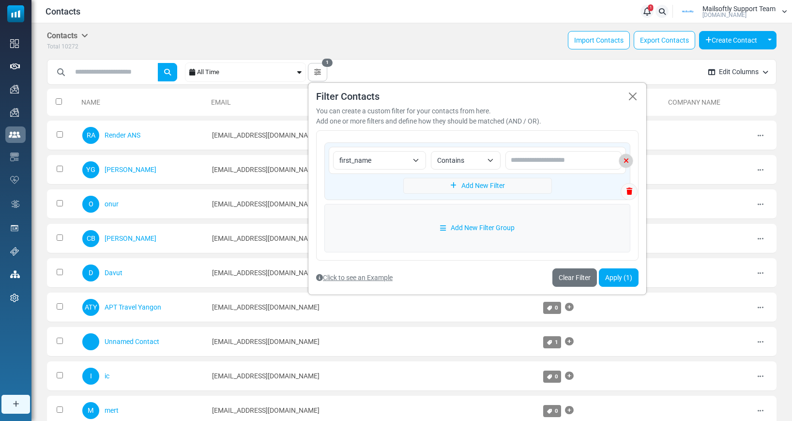
click at [632, 163] on icon at bounding box center [626, 160] width 14 height 7
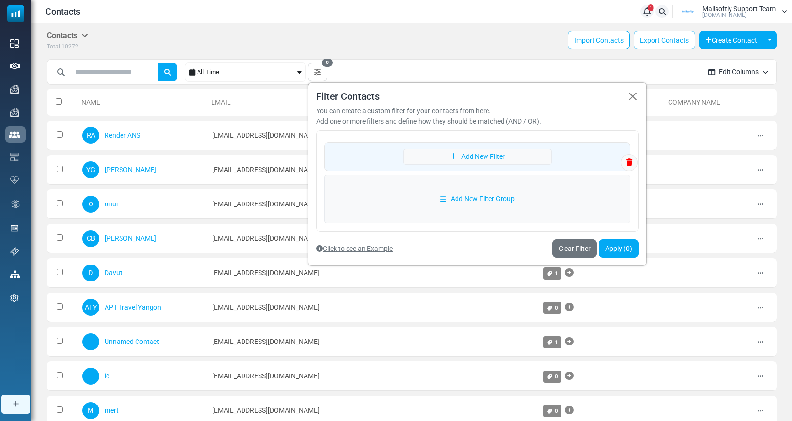
click at [482, 63] on div "***** All Time 0 Filter Contacts You can create a custom filter for your contac…" at bounding box center [373, 72] width 653 height 27
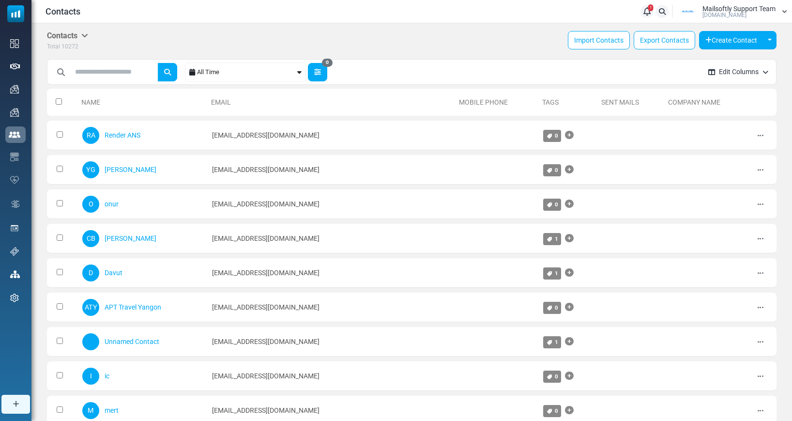
click at [317, 73] on icon "button" at bounding box center [317, 72] width 7 height 7
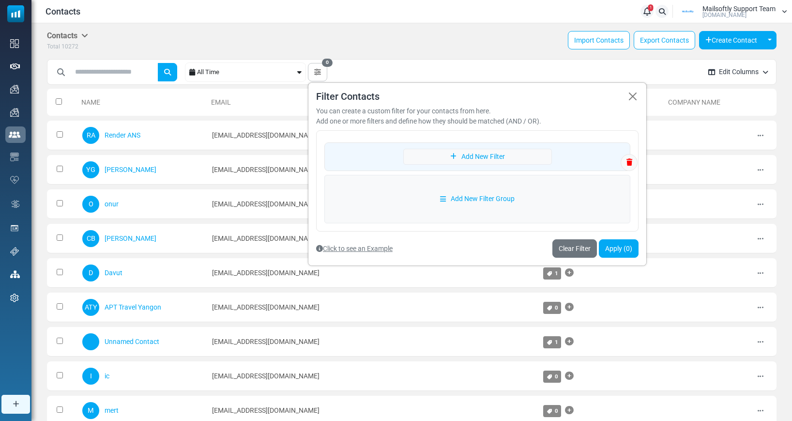
click at [429, 50] on div "Contacts Contacts Subscribers Archived Total 10272 Import Contacts Export Conta…" at bounding box center [411, 41] width 729 height 20
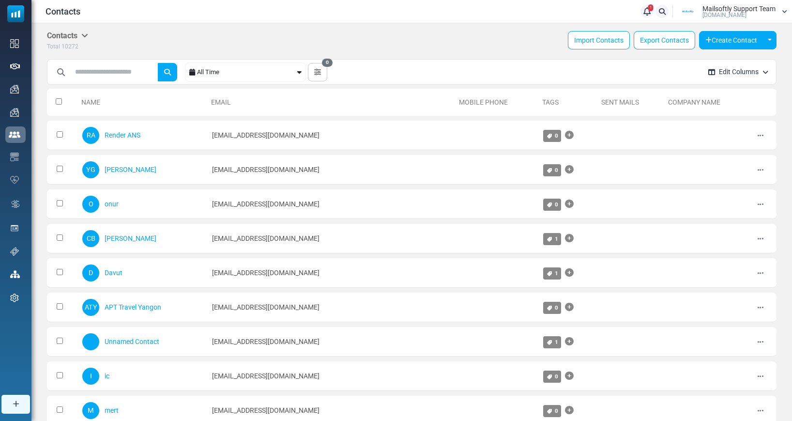
click at [277, 76] on div "All Time" at bounding box center [246, 72] width 98 height 18
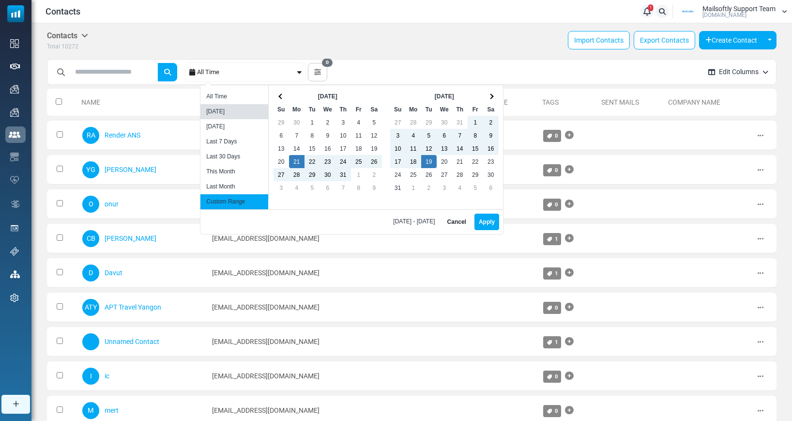
click at [239, 114] on li "Today" at bounding box center [234, 111] width 68 height 15
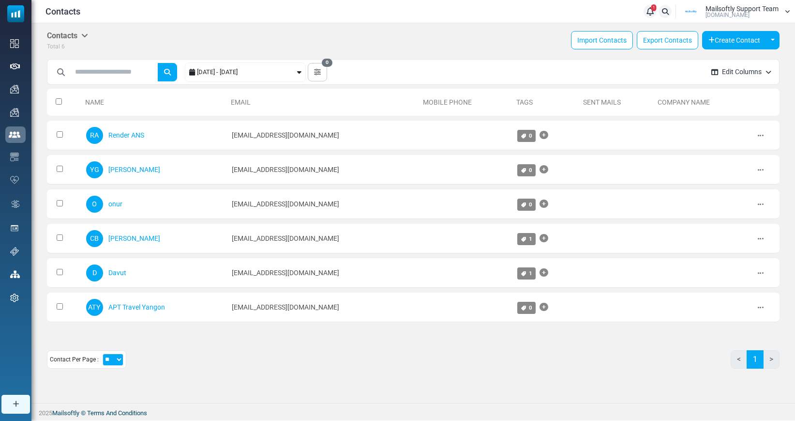
click at [295, 73] on div "2025-08-19 - 2025-08-20" at bounding box center [246, 72] width 98 height 18
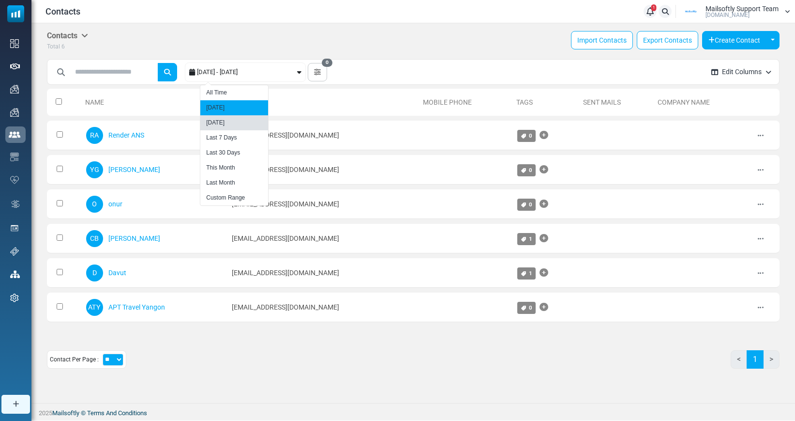
click at [229, 124] on li "Yesterday" at bounding box center [234, 122] width 68 height 15
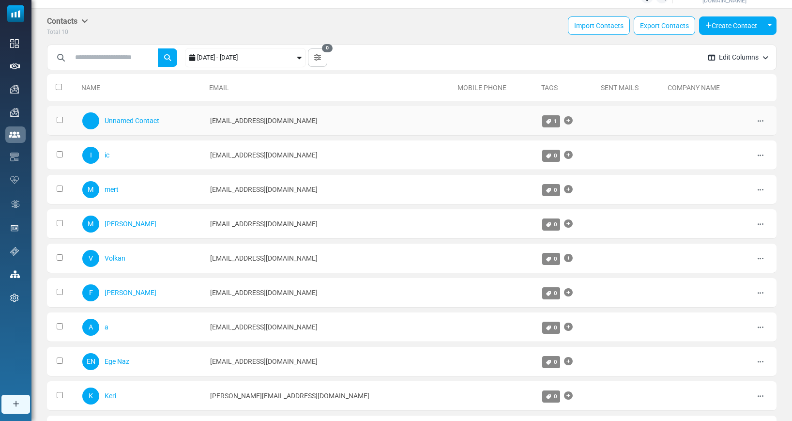
scroll to position [14, 0]
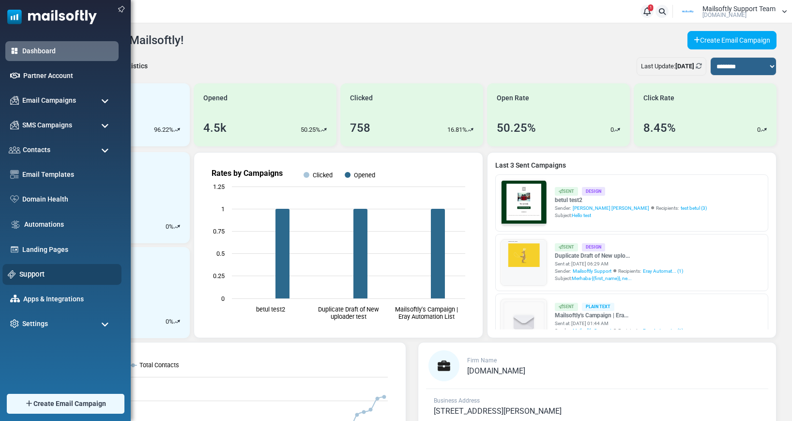
click at [38, 273] on link "Support" at bounding box center [67, 274] width 97 height 11
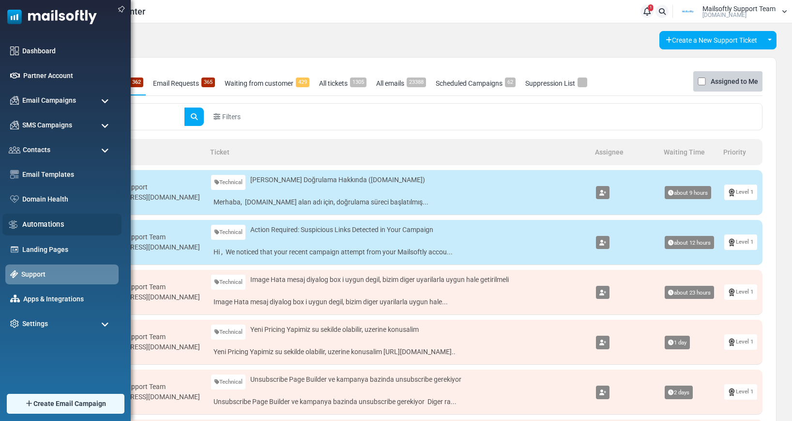
click at [47, 227] on link "Automations" at bounding box center [69, 224] width 94 height 11
